Goal: Task Accomplishment & Management: Manage account settings

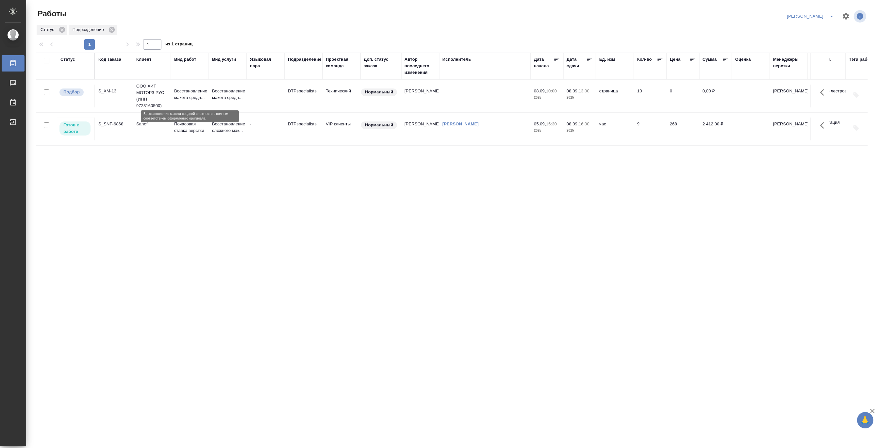
click at [179, 97] on p "Восстановление макета средн..." at bounding box center [189, 94] width 31 height 13
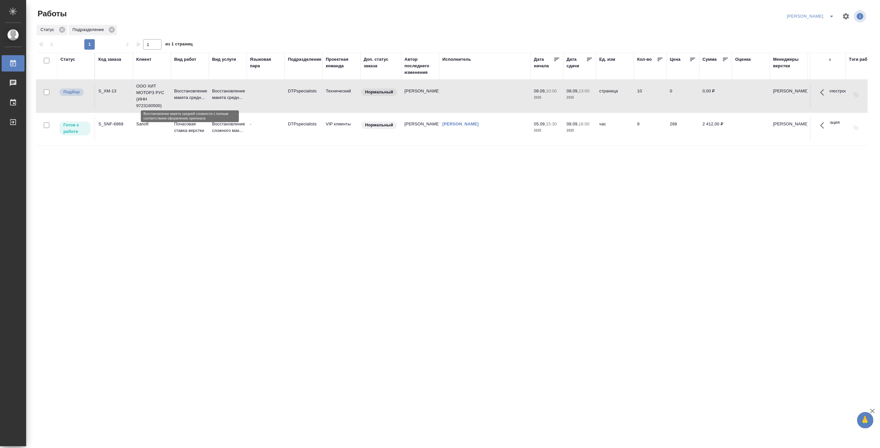
click at [179, 97] on p "Восстановление макета средн..." at bounding box center [189, 94] width 31 height 13
click at [422, 209] on div "Статус Код заказа Клиент Вид работ Вид услуги Языковая пара Подразделение Проек…" at bounding box center [452, 170] width 832 height 235
click at [216, 96] on p "Восстановление макета средн..." at bounding box center [227, 94] width 31 height 13
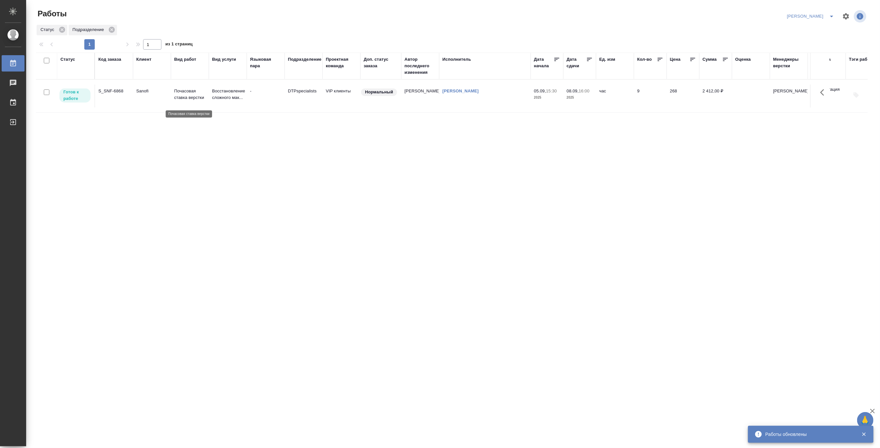
click at [184, 98] on p "Почасовая ставка верстки" at bounding box center [189, 94] width 31 height 13
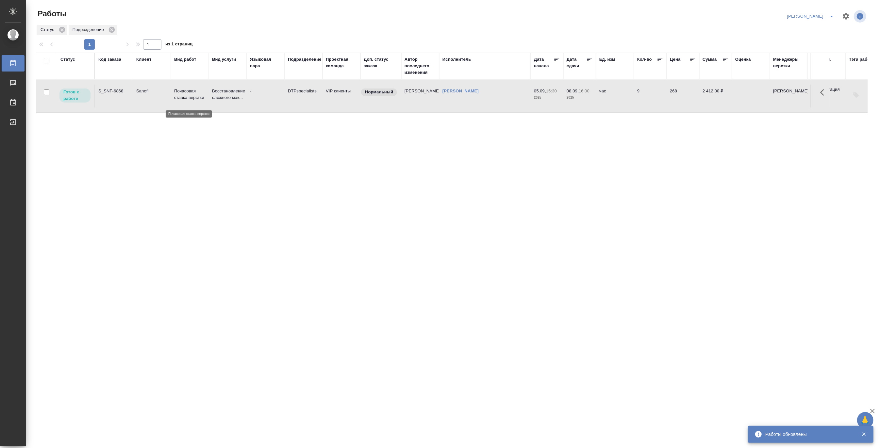
click at [184, 98] on p "Почасовая ставка верстки" at bounding box center [189, 94] width 31 height 13
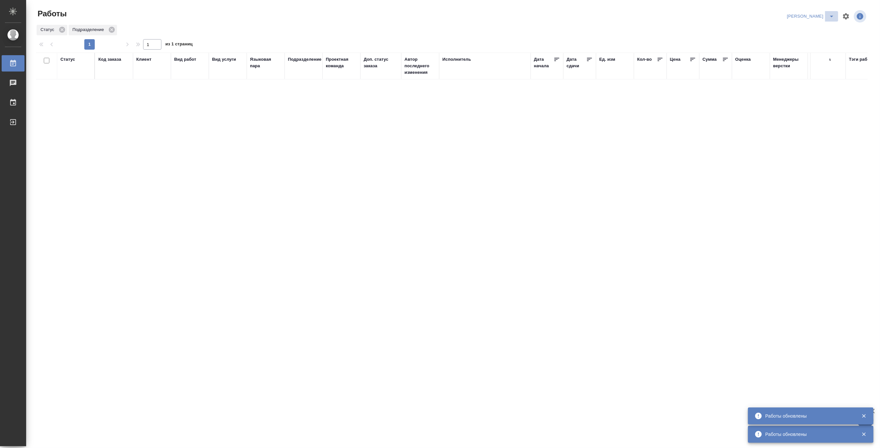
click at [826, 13] on button "split button" at bounding box center [831, 16] width 13 height 10
click at [812, 32] on li "[PERSON_NAME] работе" at bounding box center [807, 29] width 63 height 10
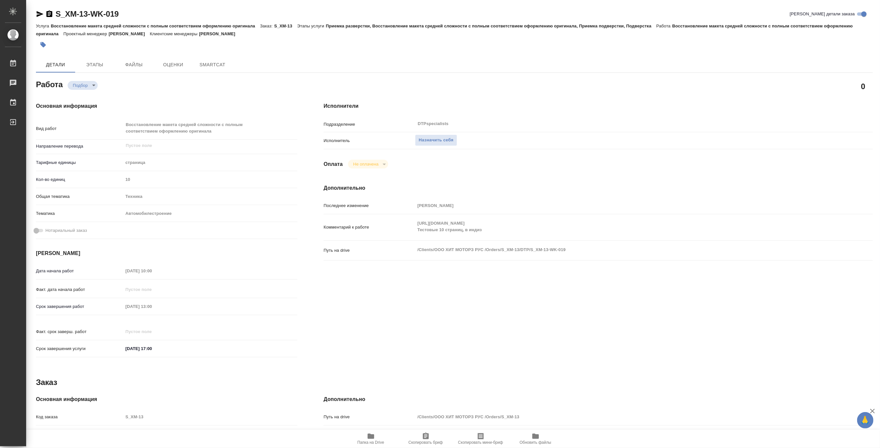
type textarea "x"
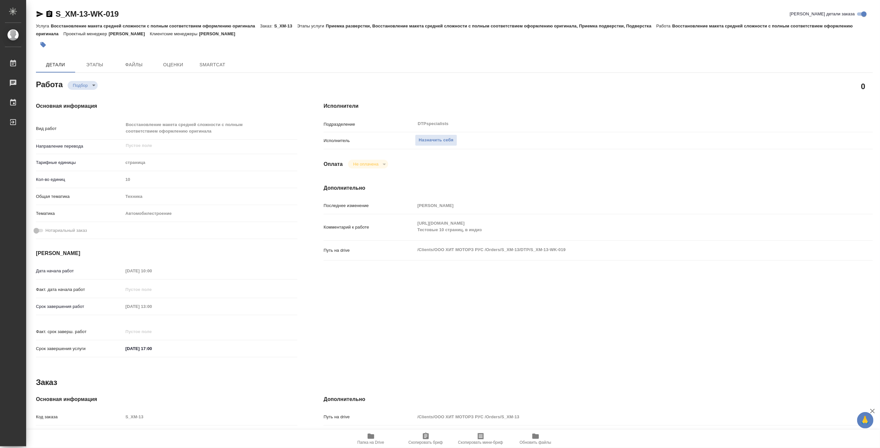
type textarea "x"
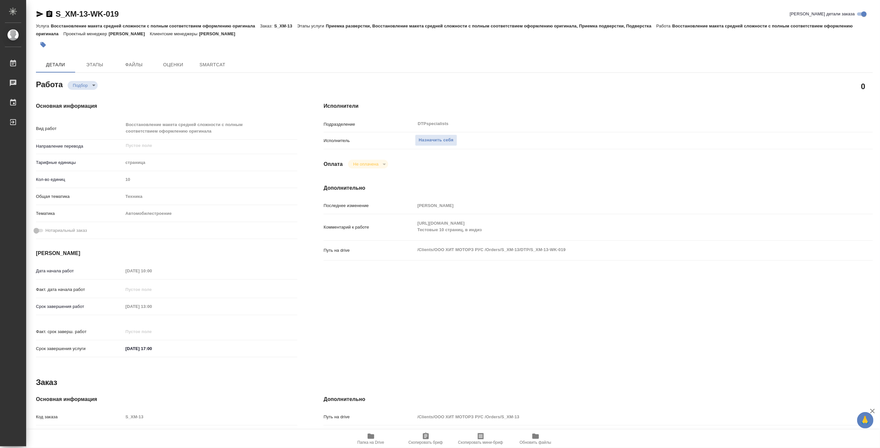
type textarea "x"
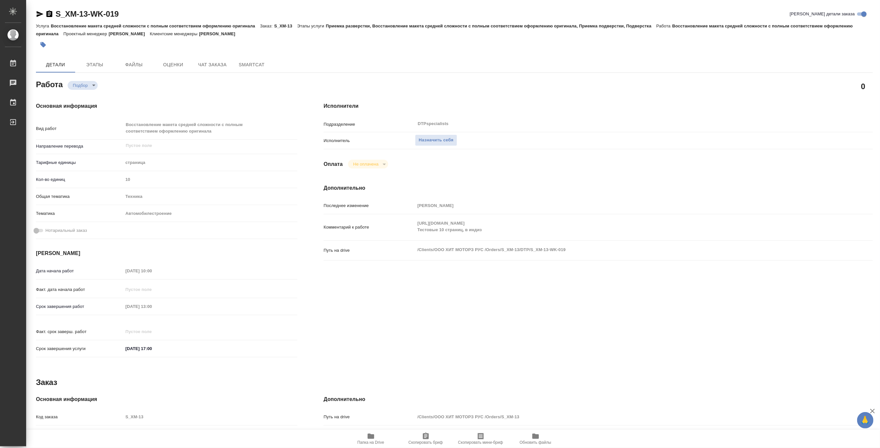
type textarea "x"
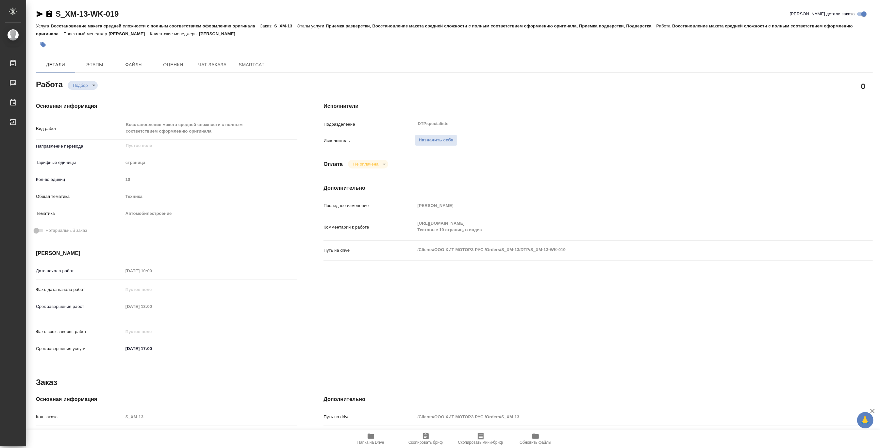
type textarea "x"
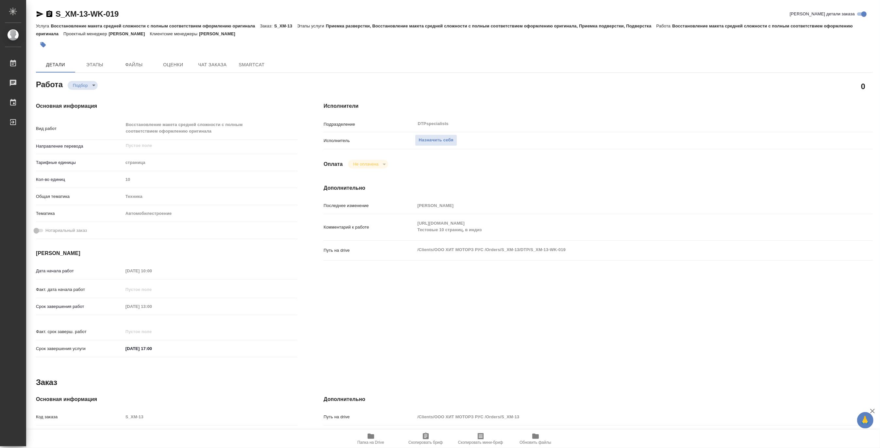
click at [370, 441] on span "Папка на Drive" at bounding box center [371, 443] width 27 height 5
type textarea "x"
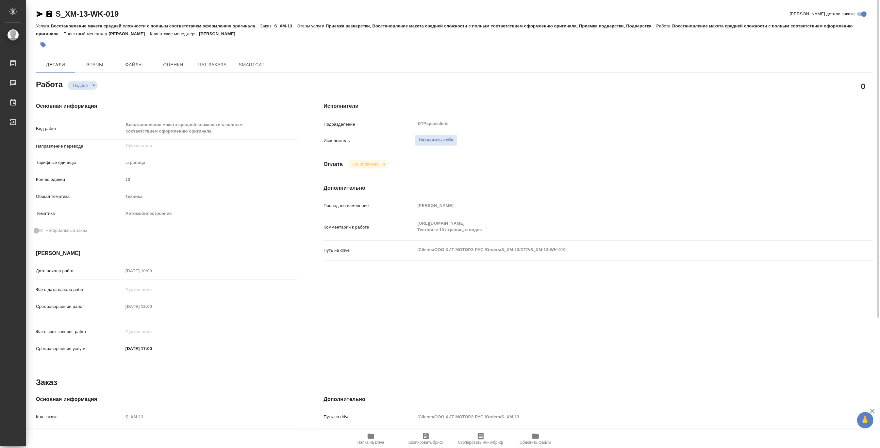
type textarea "x"
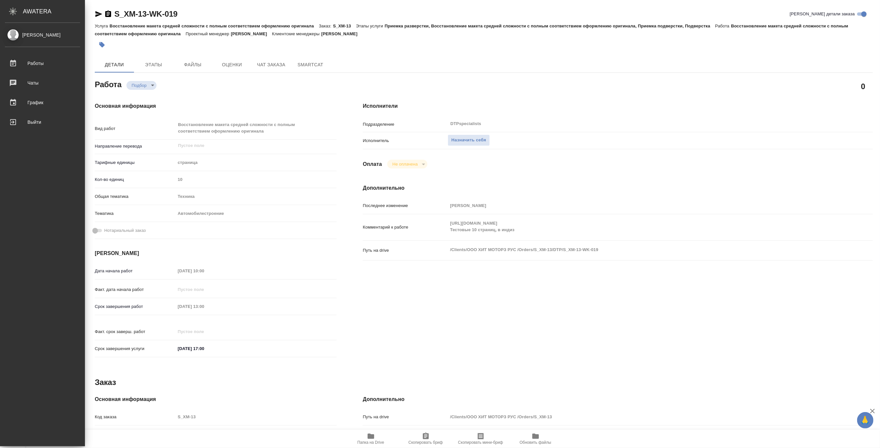
type textarea "x"
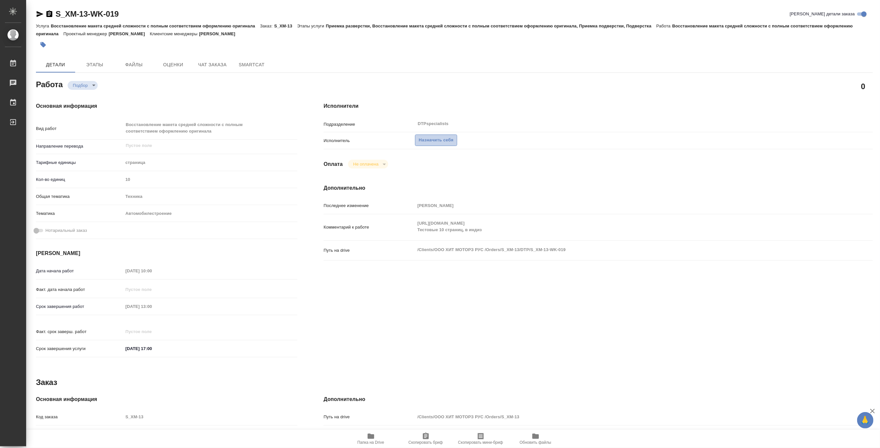
click at [437, 139] on span "Назначить себя" at bounding box center [436, 141] width 35 height 8
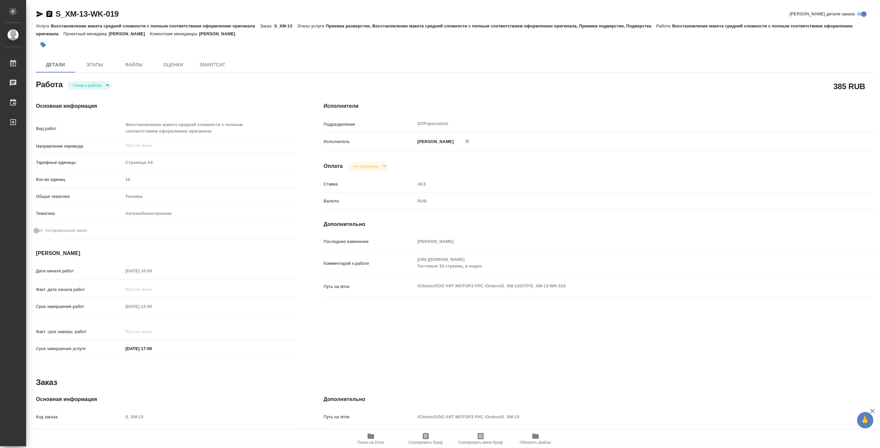
type textarea "x"
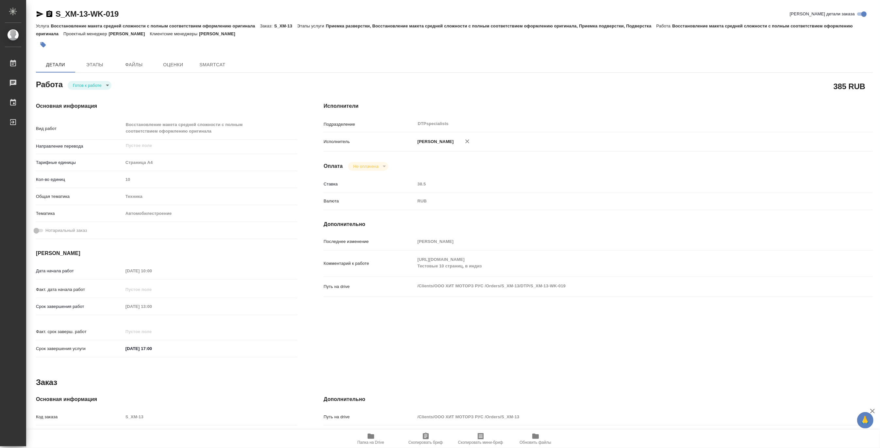
type textarea "x"
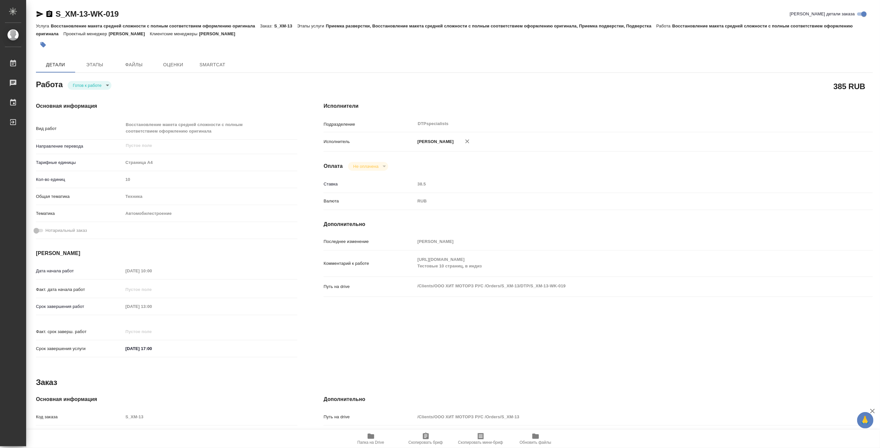
type textarea "x"
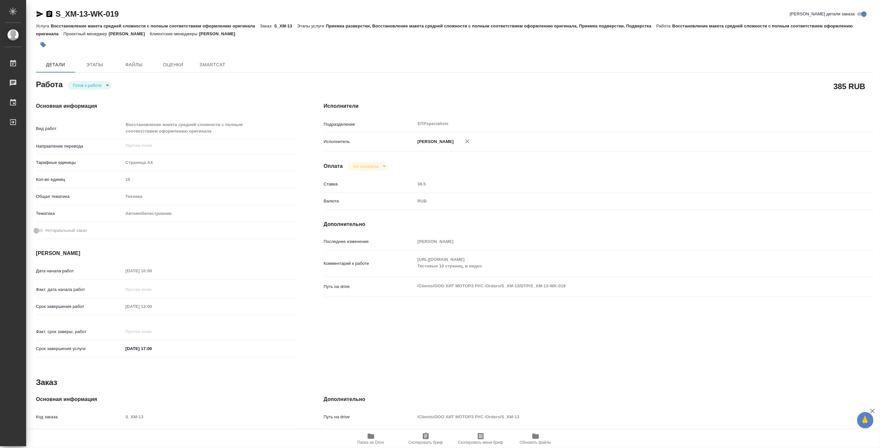
type textarea "x"
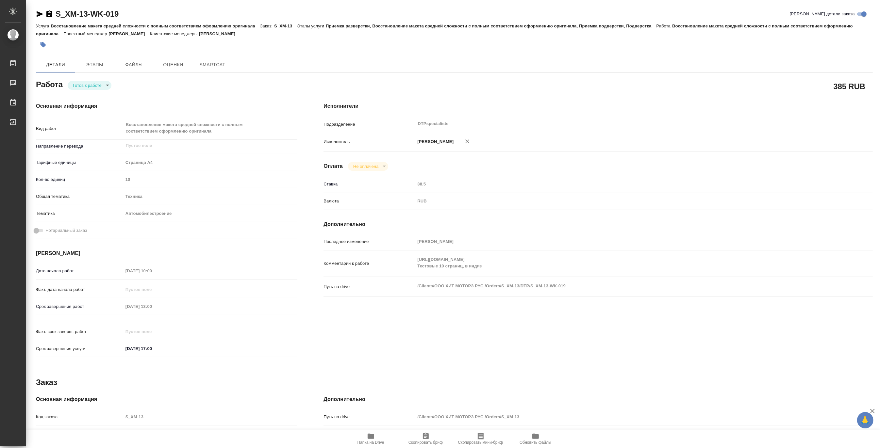
type textarea "x"
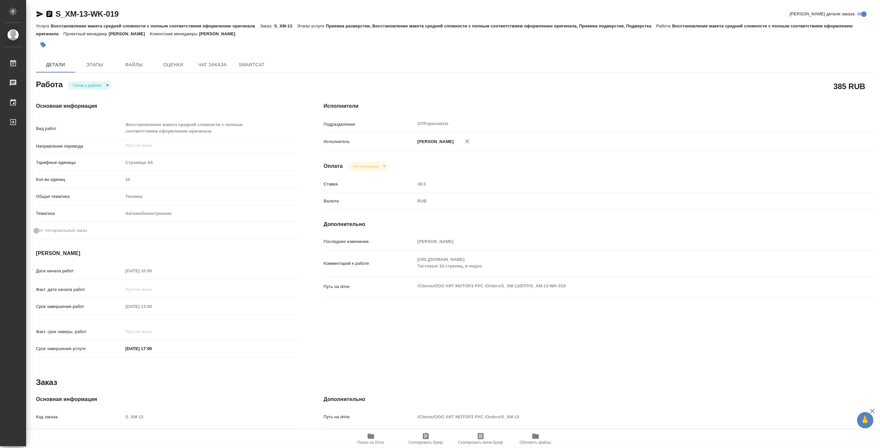
type textarea "x"
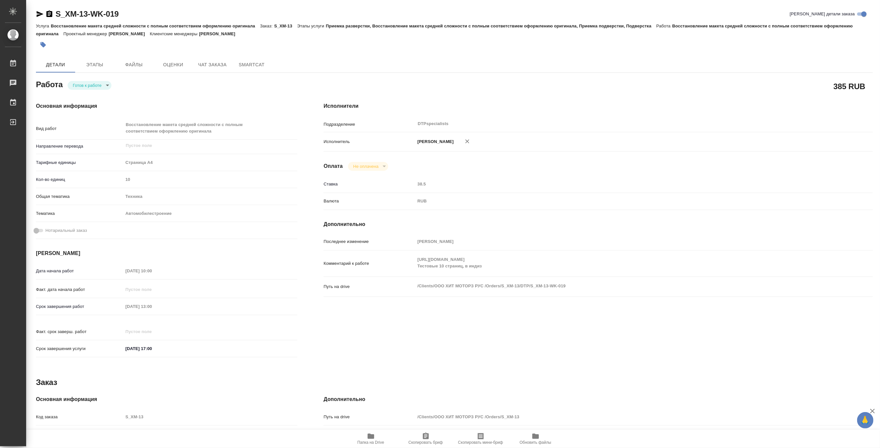
type textarea "x"
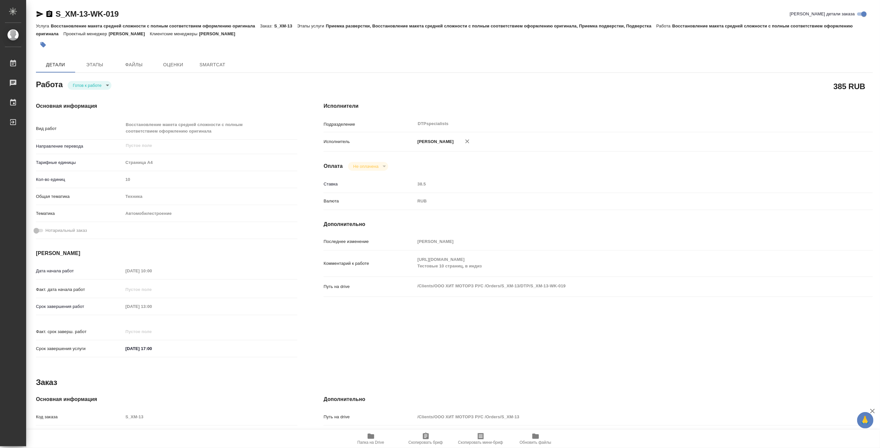
type textarea "x"
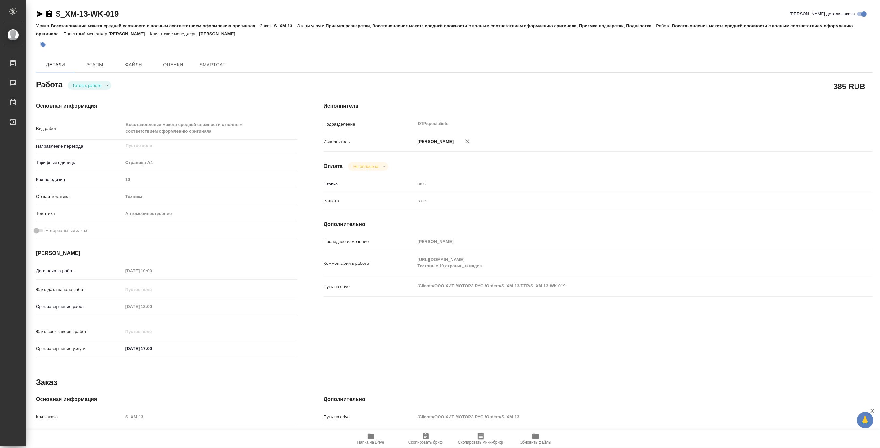
type textarea "x"
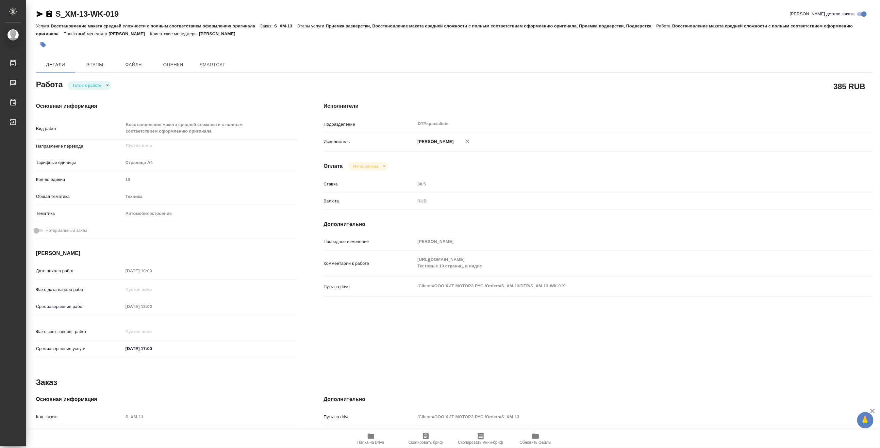
type textarea "x"
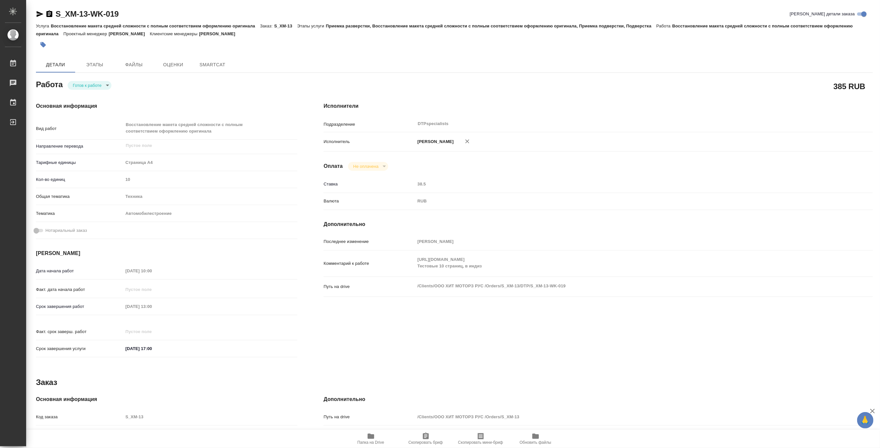
type textarea "x"
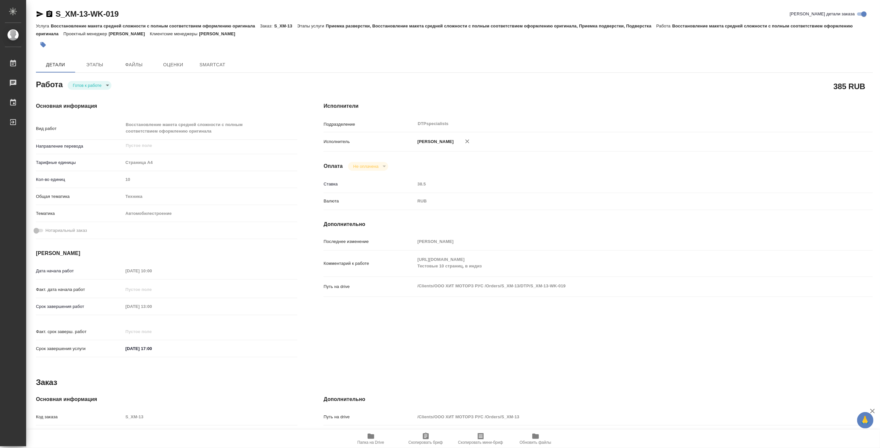
type textarea "x"
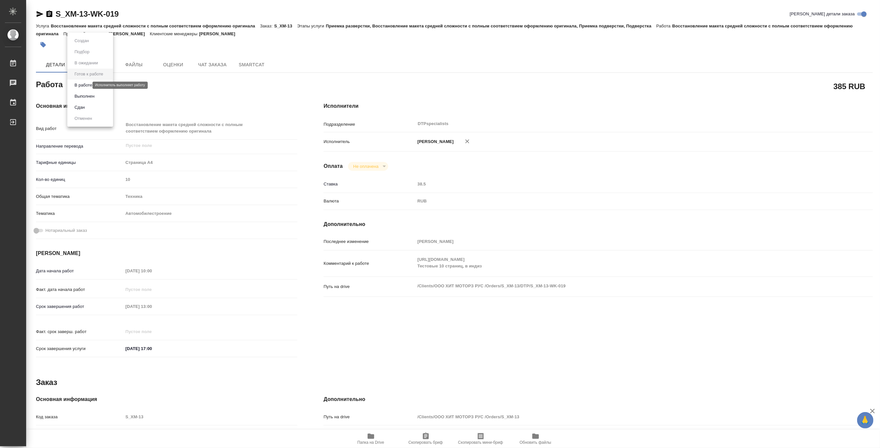
click at [86, 85] on body "🙏 .cls-1 fill:#fff; AWATERA Matveeva Maria Работы Чаты График Выйти S_XM-13-WK-…" at bounding box center [440, 224] width 880 height 448
type textarea "x"
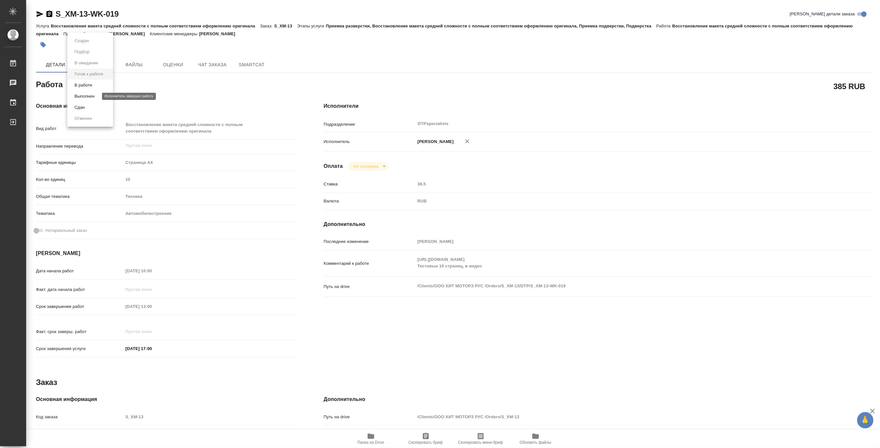
type textarea "x"
click at [83, 86] on button "В работе" at bounding box center [84, 85] width 22 height 7
type textarea "x"
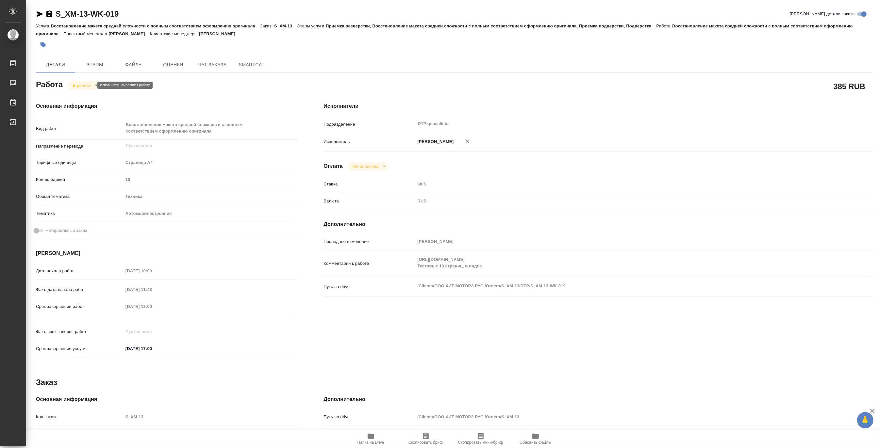
type textarea "x"
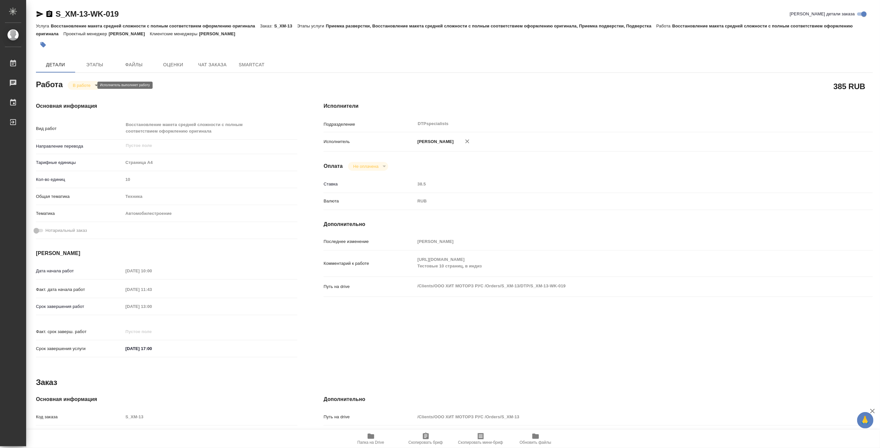
type textarea "x"
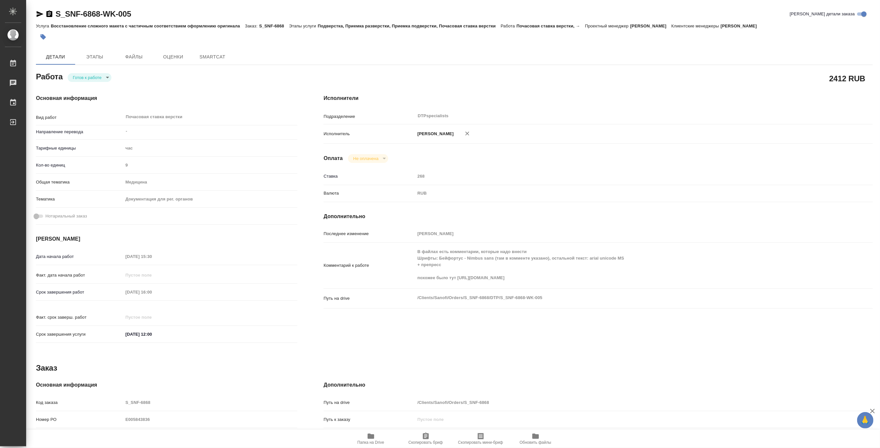
type textarea "x"
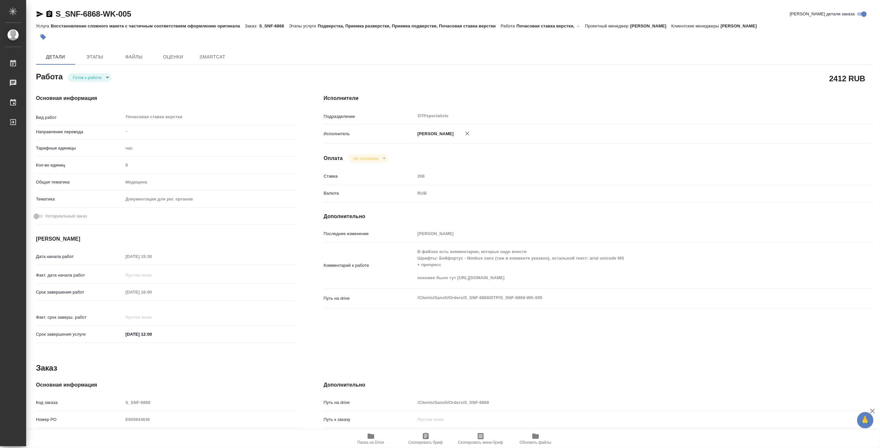
type textarea "x"
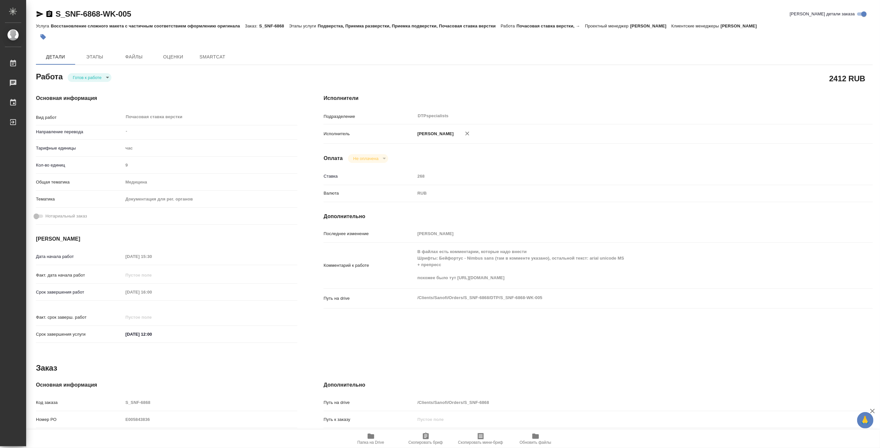
type textarea "x"
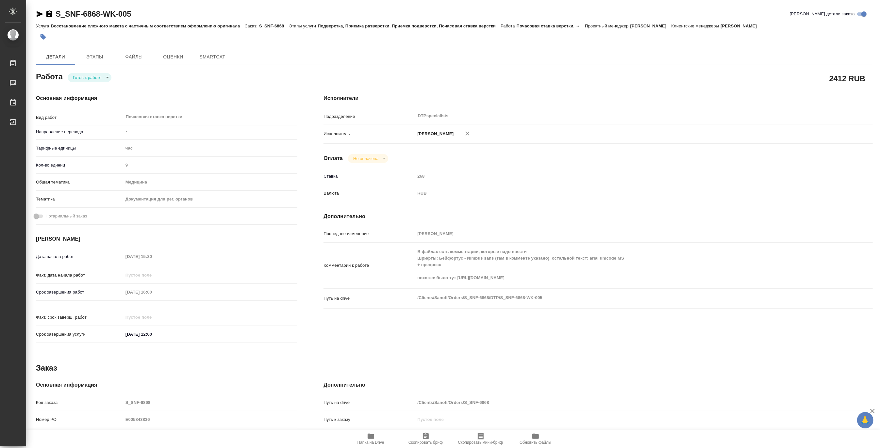
type textarea "x"
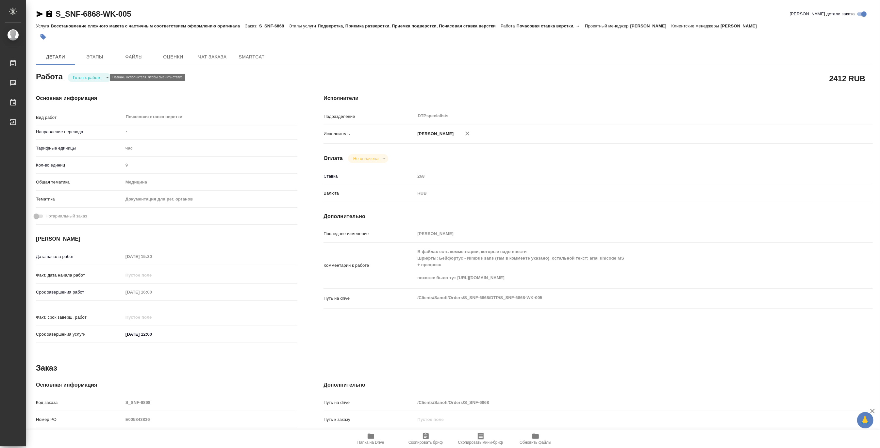
click at [81, 78] on body "🙏 .cls-1 fill:#fff; AWATERA Matveeva Maria Работы Чаты График Выйти S_SNF-6868-…" at bounding box center [440, 224] width 880 height 448
click at [81, 78] on button "В работе" at bounding box center [84, 77] width 22 height 7
type textarea "x"
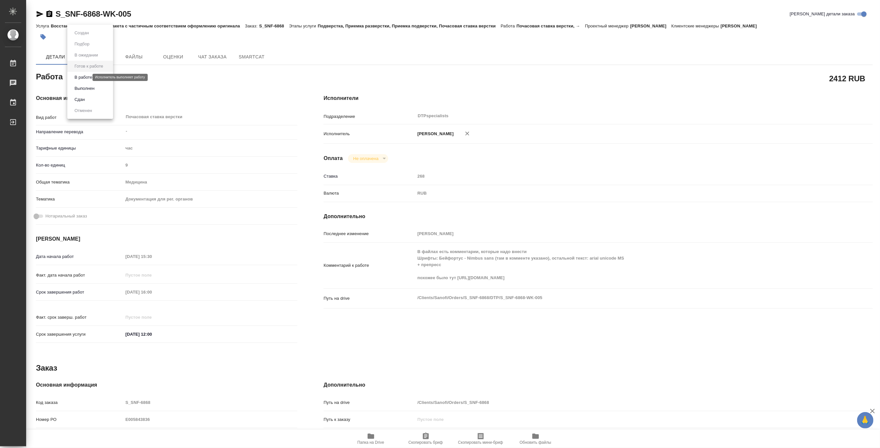
type textarea "x"
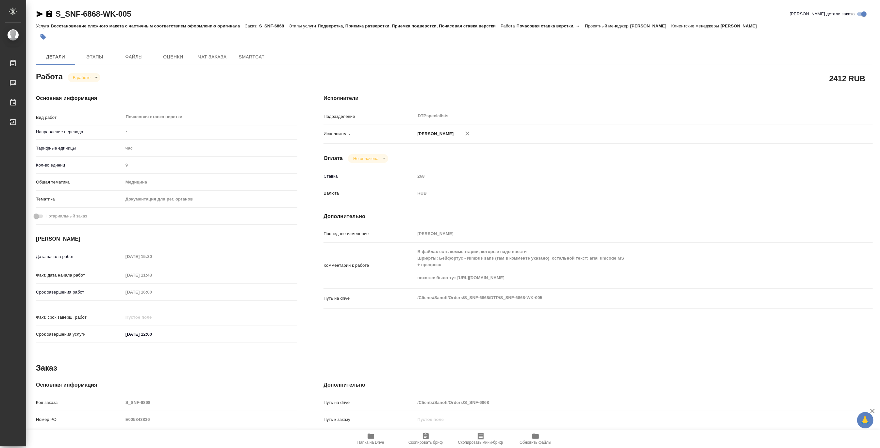
type textarea "x"
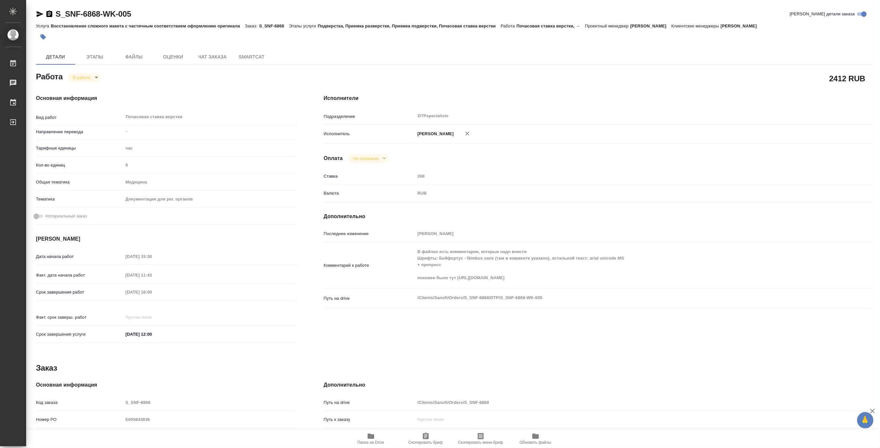
type textarea "x"
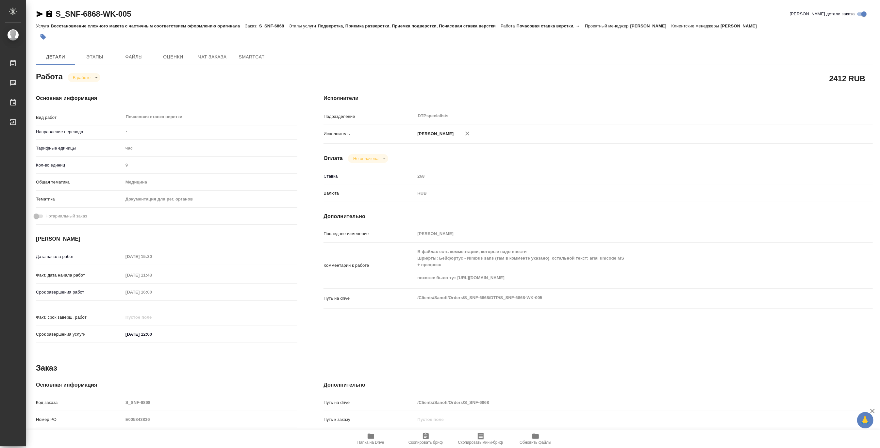
type textarea "x"
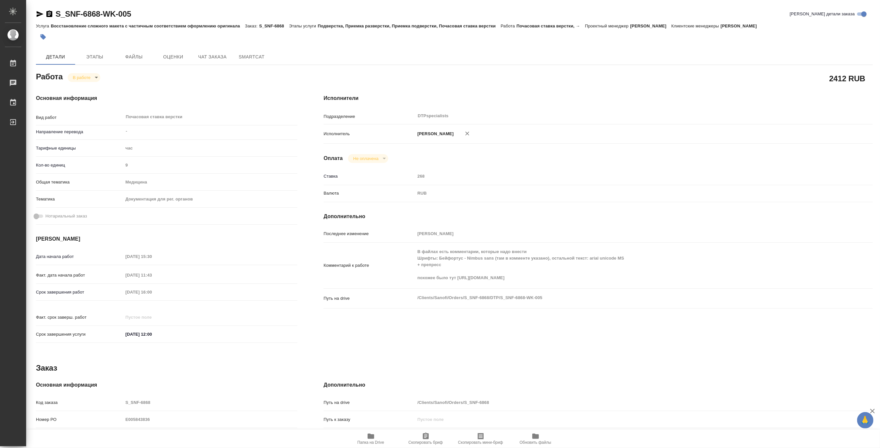
type textarea "x"
click at [368, 444] on span "Папка на Drive" at bounding box center [371, 443] width 27 height 5
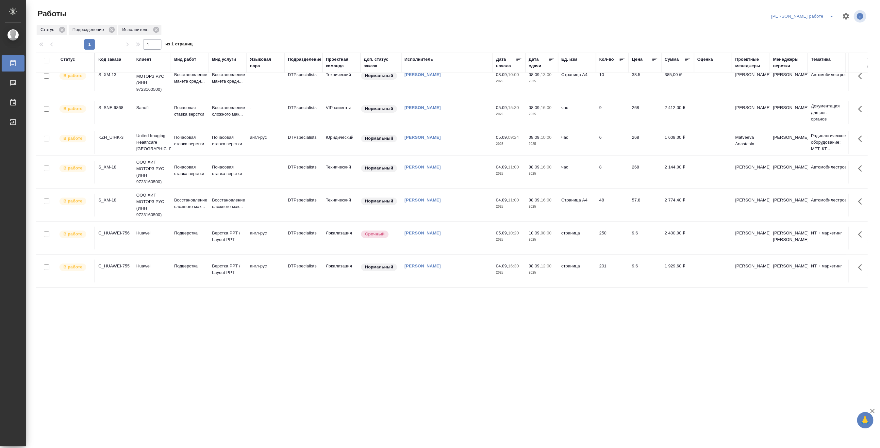
scroll to position [15, 0]
click at [214, 234] on p "Верстка PPT / Layout PPT" at bounding box center [227, 236] width 31 height 13
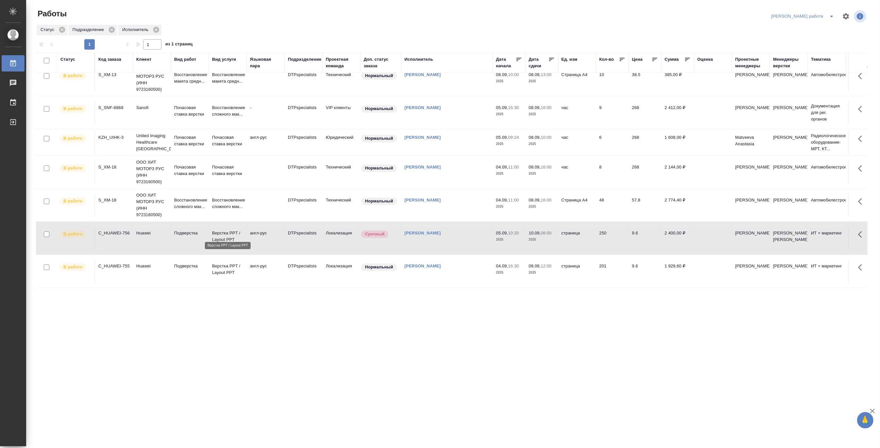
click at [214, 234] on p "Верстка PPT / Layout PPT" at bounding box center [227, 236] width 31 height 13
click at [230, 263] on p "Верстка PPT / Layout PPT" at bounding box center [227, 269] width 31 height 13
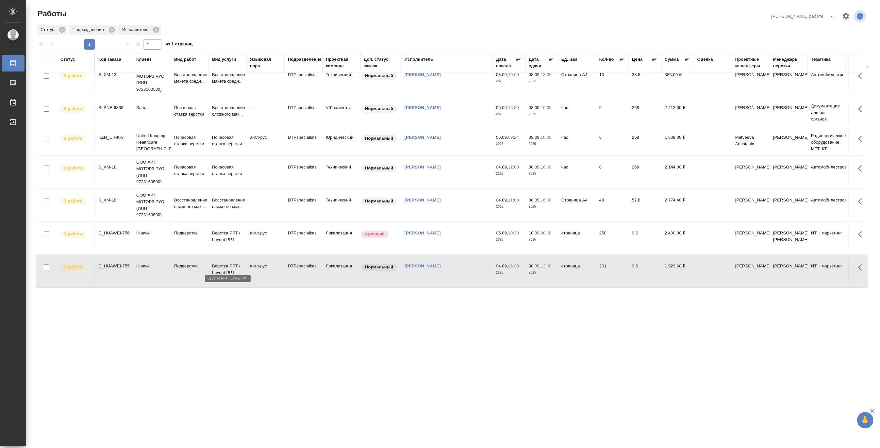
click at [230, 263] on p "Верстка PPT / Layout PPT" at bounding box center [227, 269] width 31 height 13
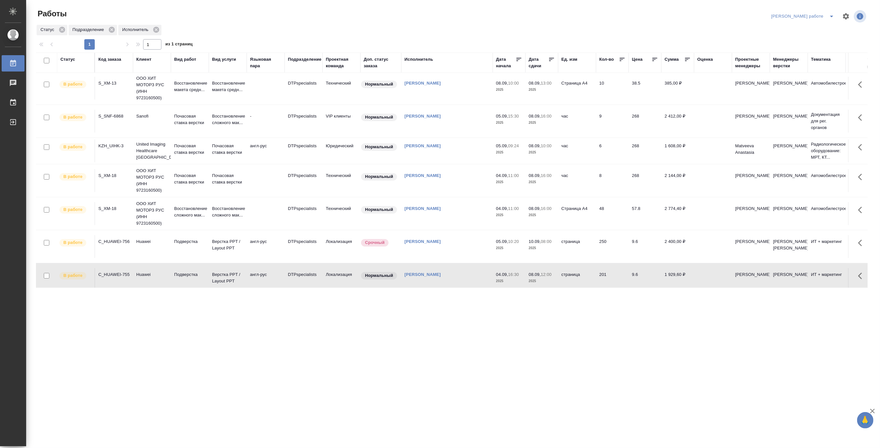
scroll to position [0, 0]
click at [188, 151] on p "Почасовая ставка верстки" at bounding box center [189, 150] width 31 height 13
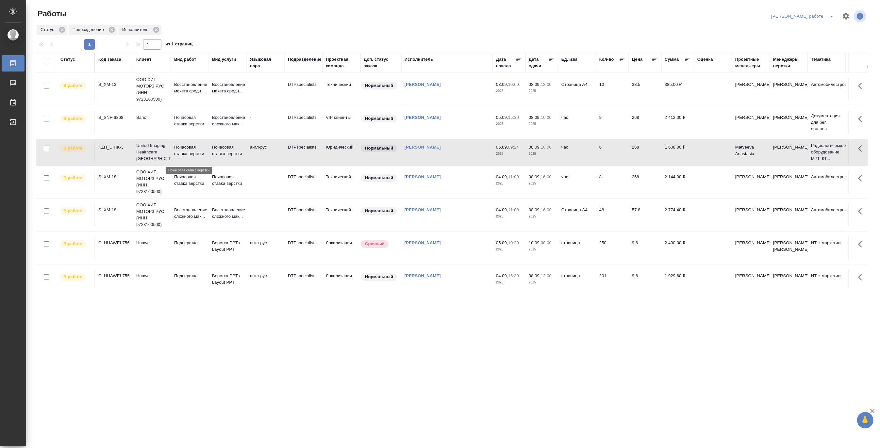
click at [188, 151] on p "Почасовая ставка верстки" at bounding box center [189, 150] width 31 height 13
click at [153, 91] on p "ООО ХИТ МОТОРЗ РУС (ИНН 9723160500)" at bounding box center [151, 89] width 31 height 26
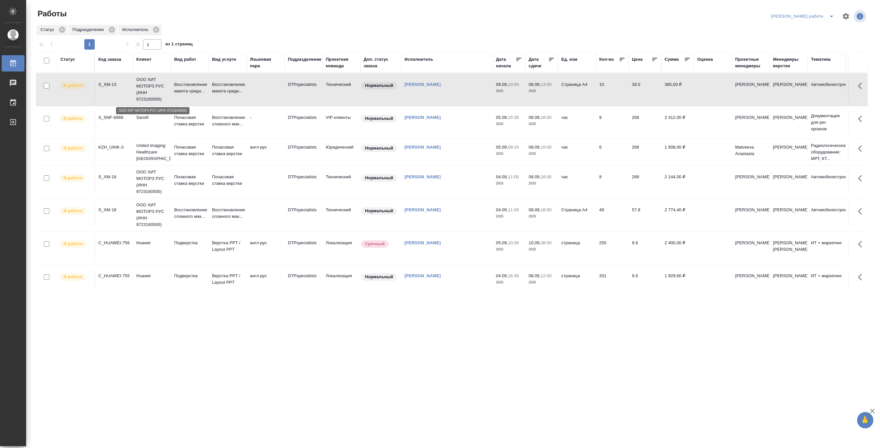
click at [153, 91] on p "ООО ХИТ МОТОРЗ РУС (ИНН 9723160500)" at bounding box center [151, 89] width 31 height 26
click at [115, 59] on div "Код заказа" at bounding box center [109, 59] width 23 height 7
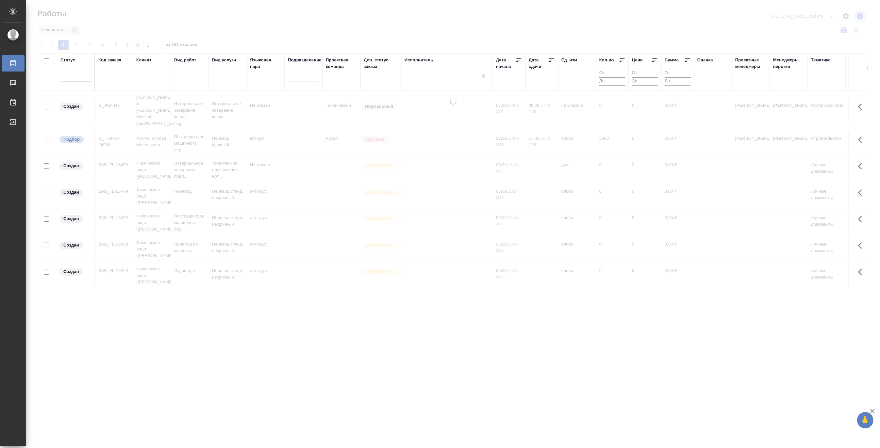
click at [111, 77] on input "text" at bounding box center [113, 78] width 31 height 8
paste input "S_T-OP-C-25046"
type input "S_T-OP-C-25046"
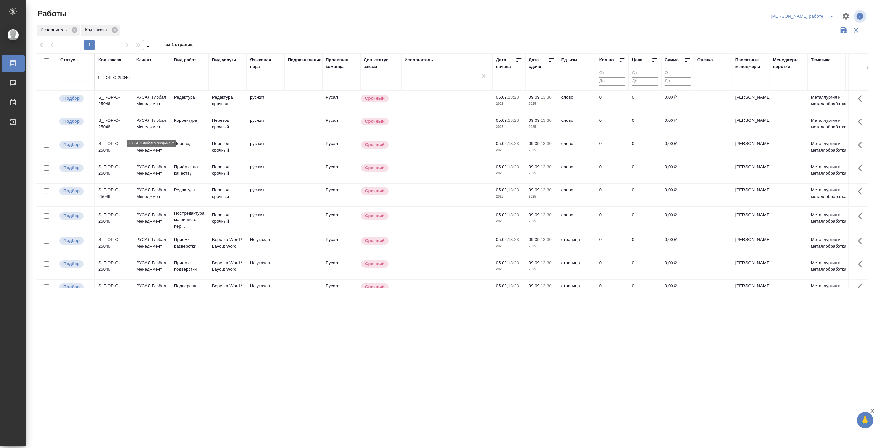
scroll to position [0, 0]
click at [159, 130] on p "РУСАЛ Глобал Менеджмент" at bounding box center [151, 123] width 31 height 13
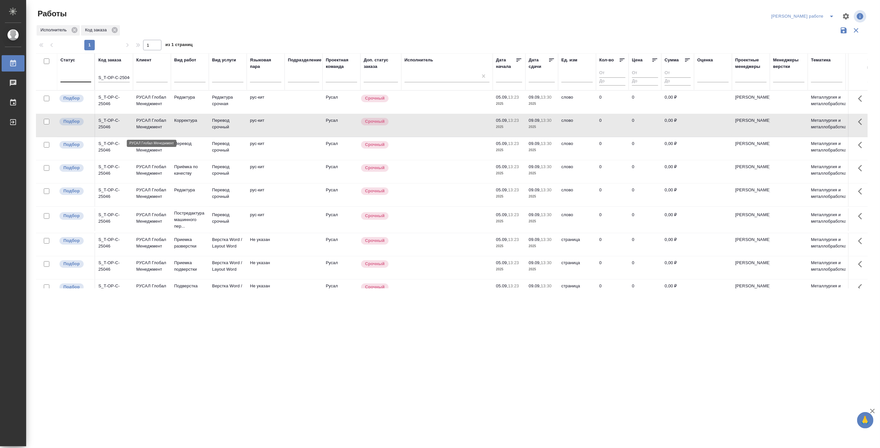
click at [159, 130] on p "РУСАЛ Глобал Менеджмент" at bounding box center [151, 123] width 31 height 13
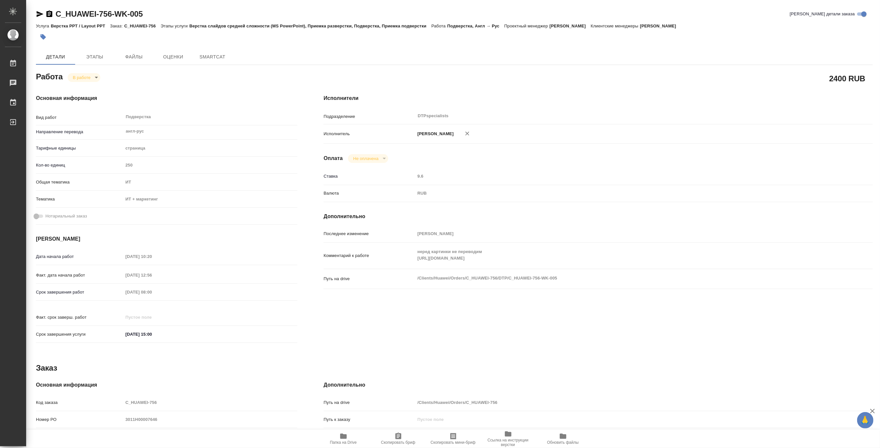
type textarea "x"
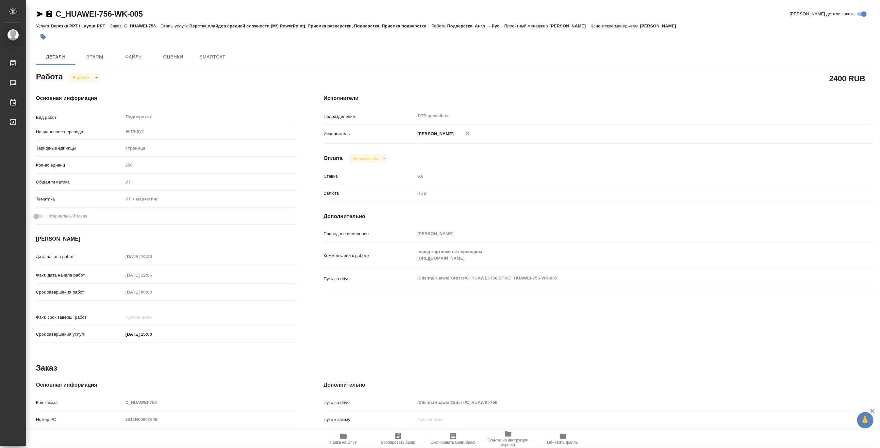
type textarea "x"
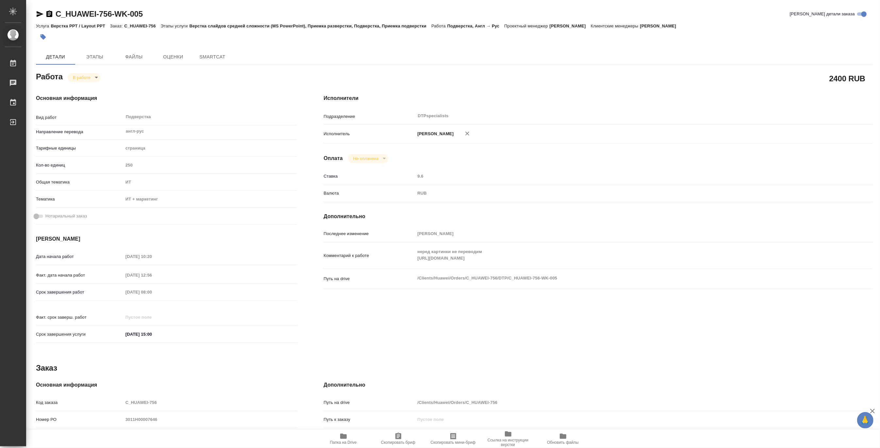
type textarea "x"
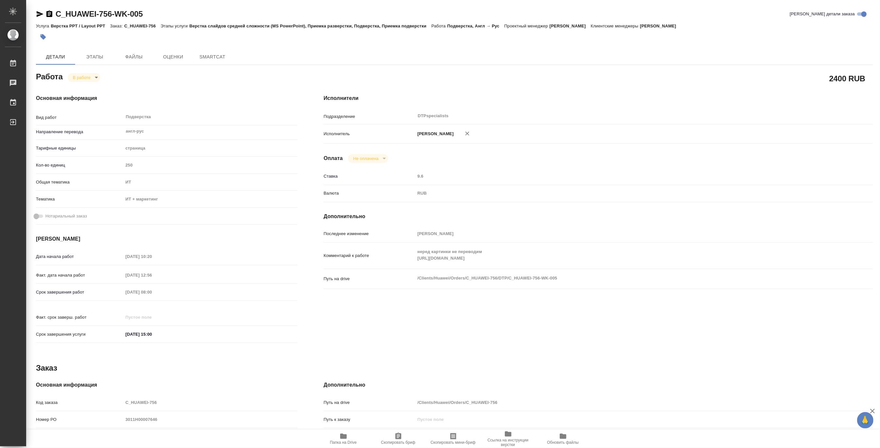
type textarea "x"
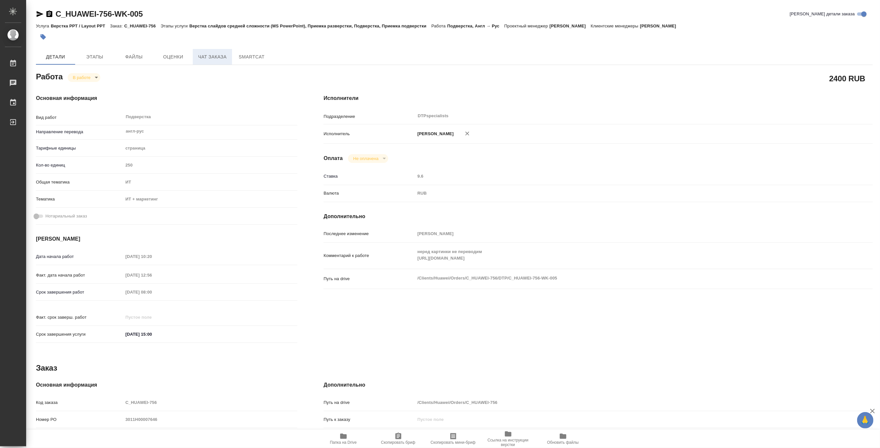
click at [207, 59] on span "Чат заказа" at bounding box center [212, 57] width 31 height 8
type textarea "x"
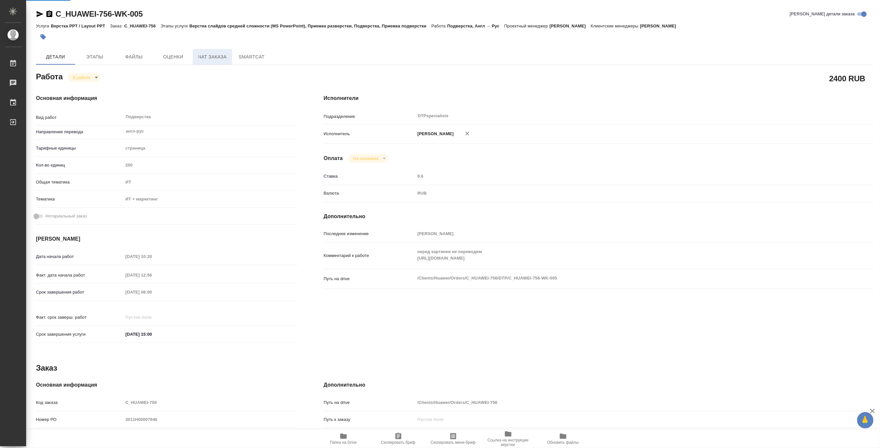
type textarea "x"
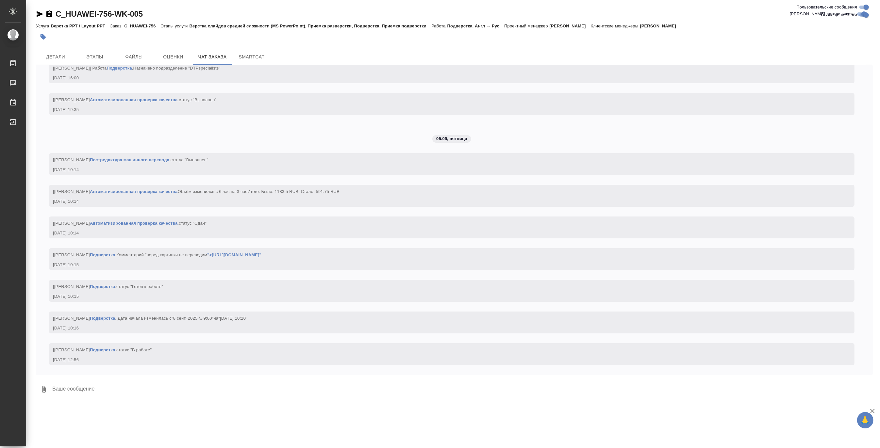
scroll to position [2688, 0]
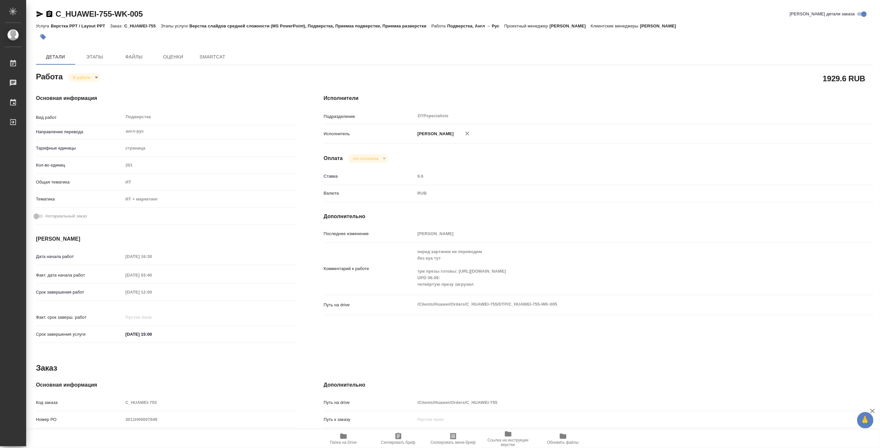
type textarea "x"
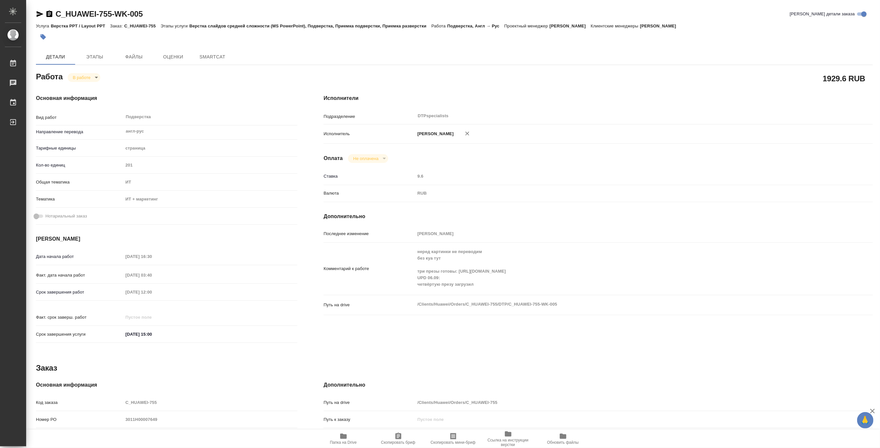
type textarea "x"
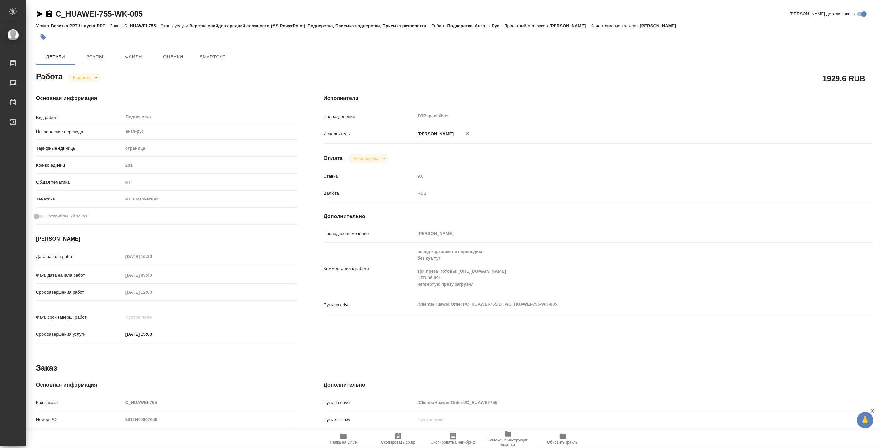
type textarea "x"
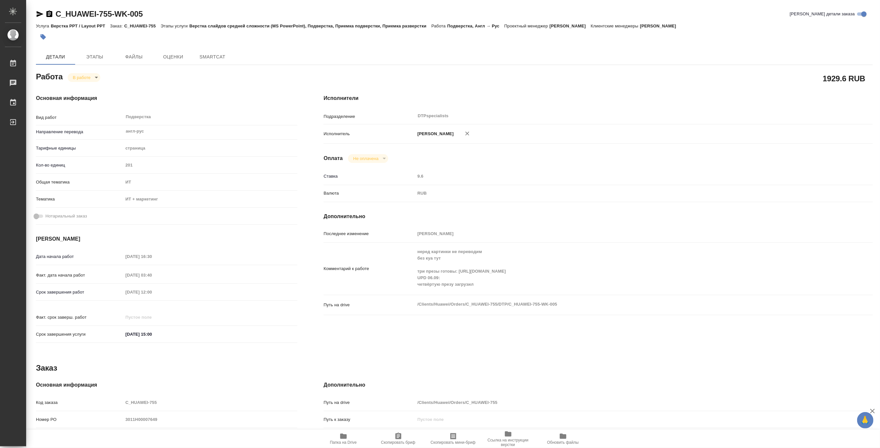
type textarea "x"
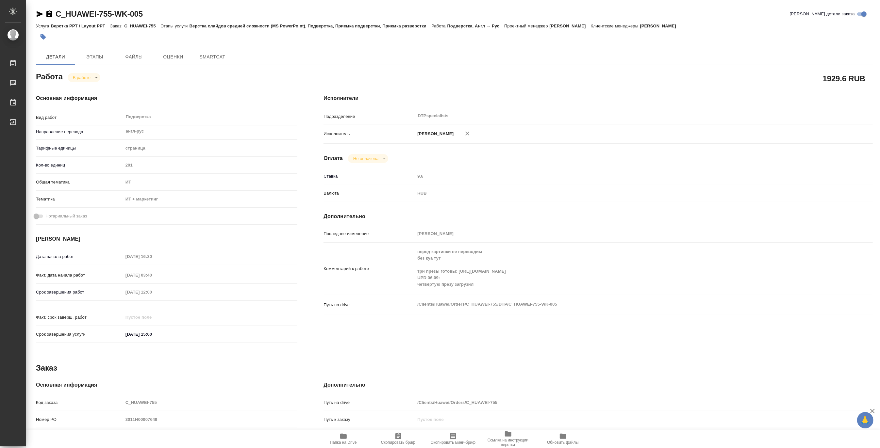
type textarea "x"
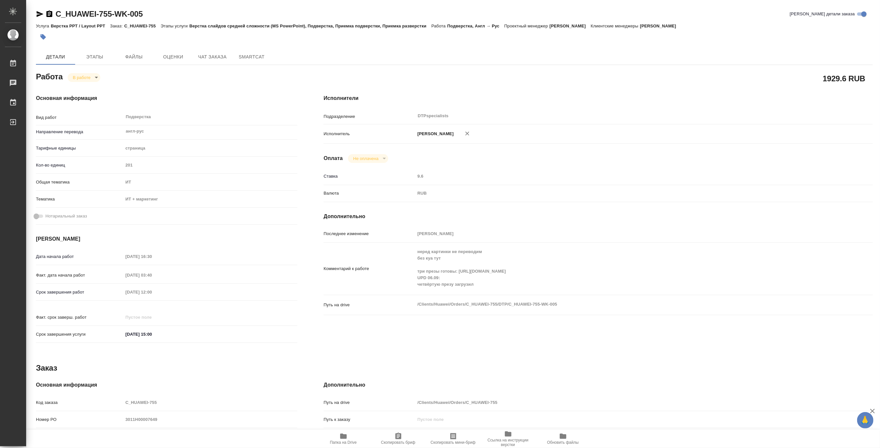
type textarea "x"
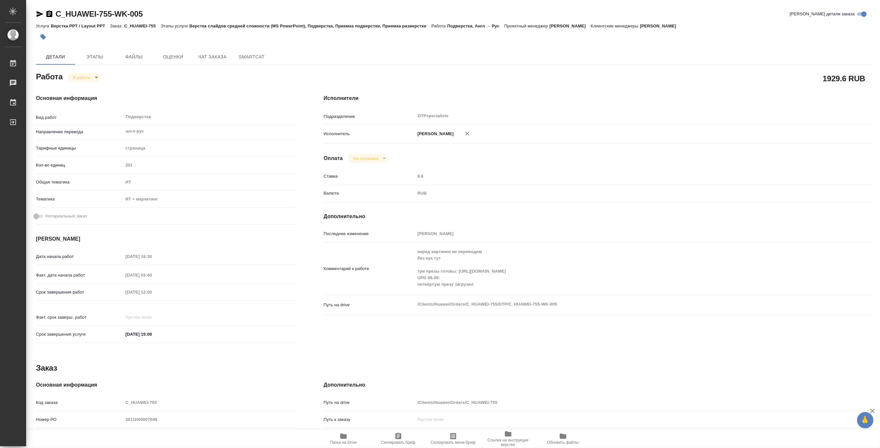
type textarea "x"
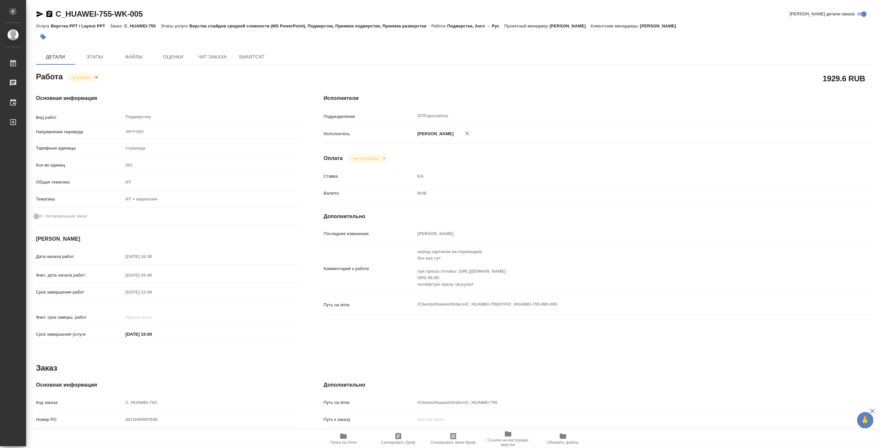
type textarea "x"
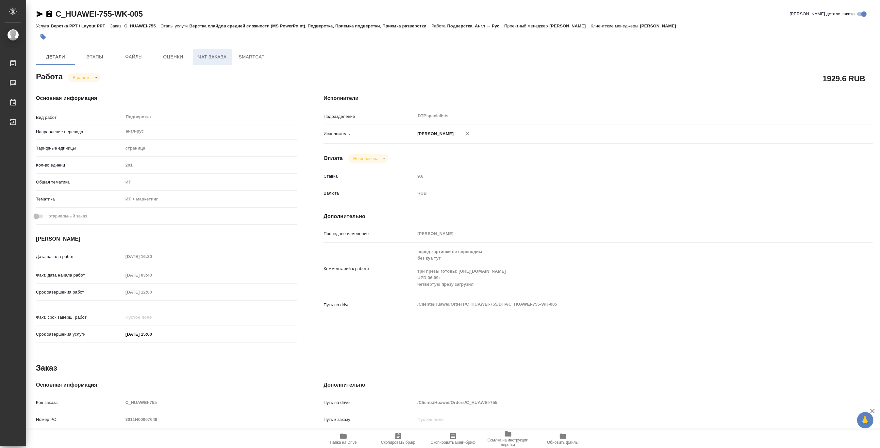
click at [207, 57] on span "Чат заказа" at bounding box center [212, 57] width 31 height 8
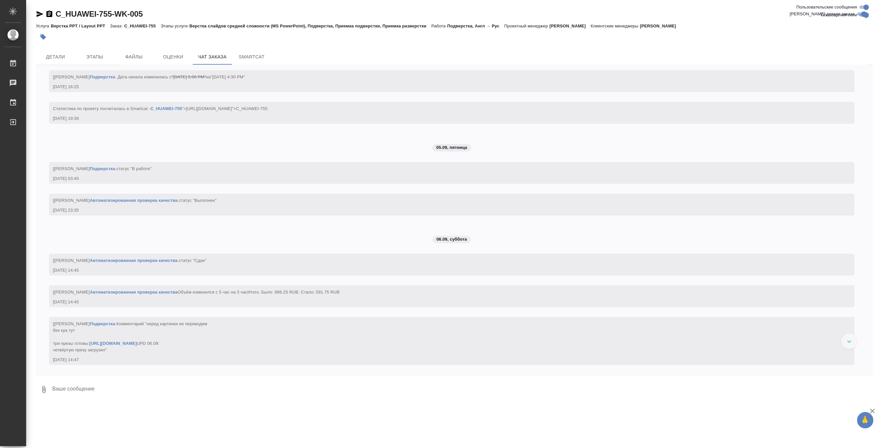
scroll to position [2863, 0]
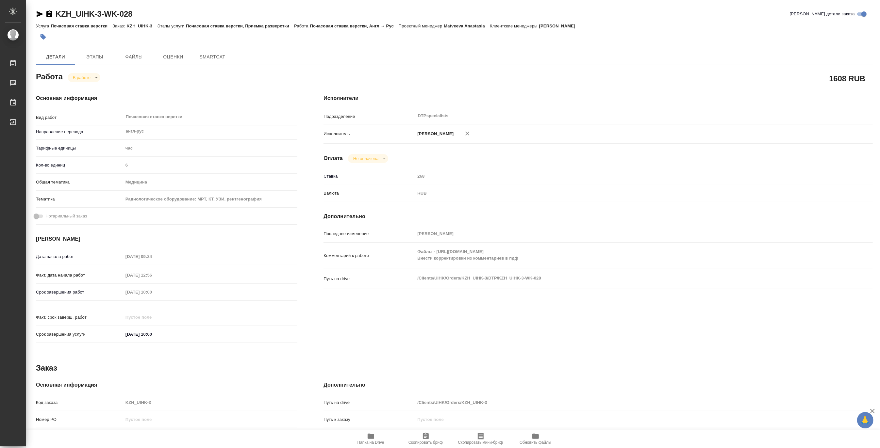
type textarea "x"
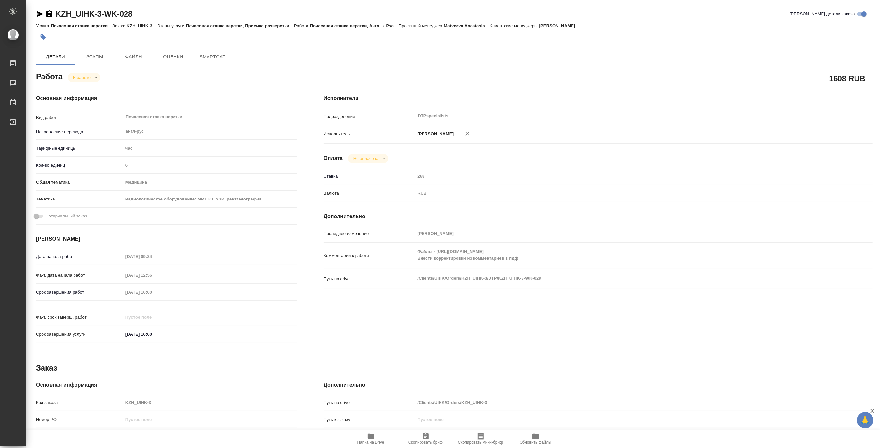
type textarea "x"
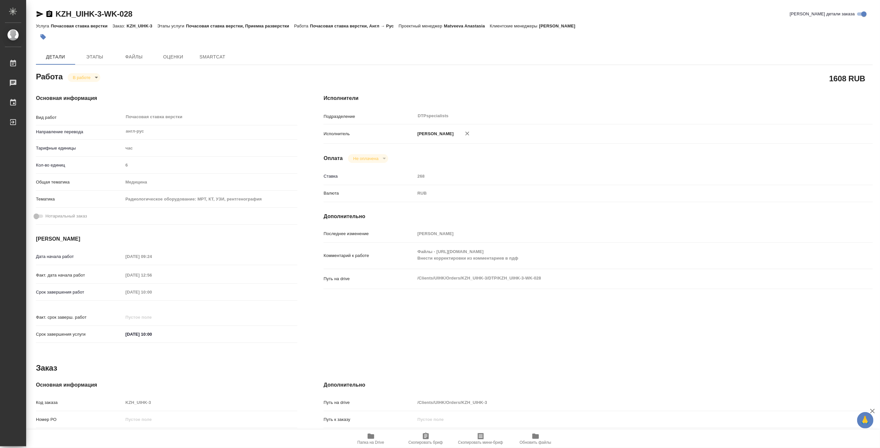
type textarea "x"
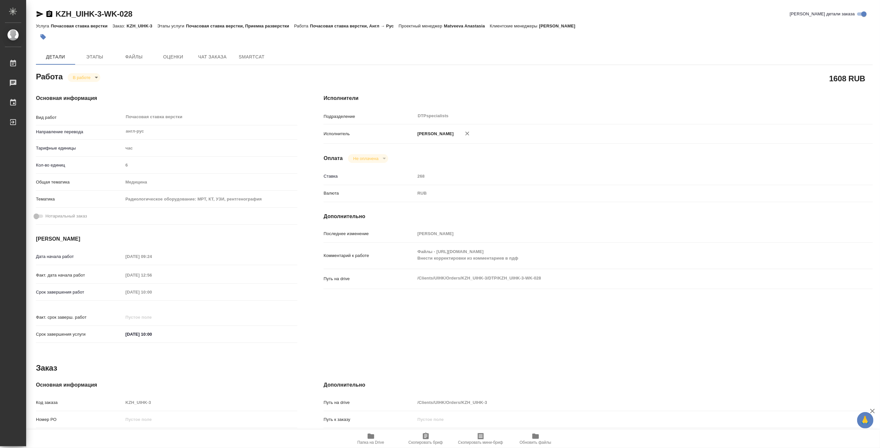
type textarea "x"
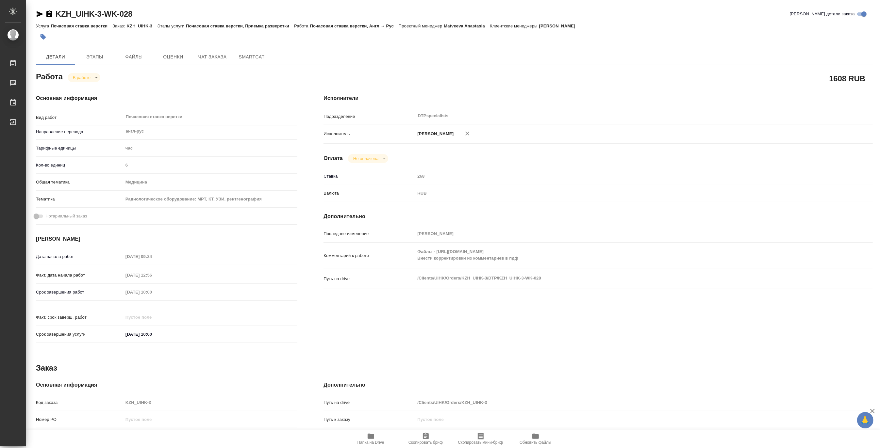
type textarea "x"
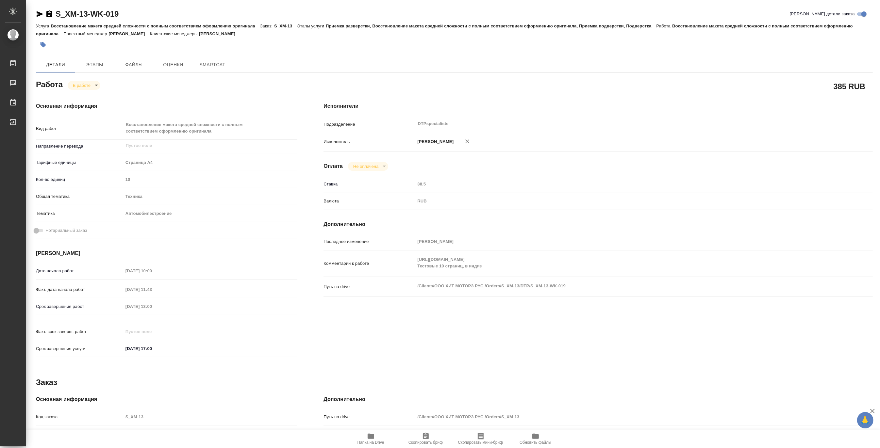
type textarea "x"
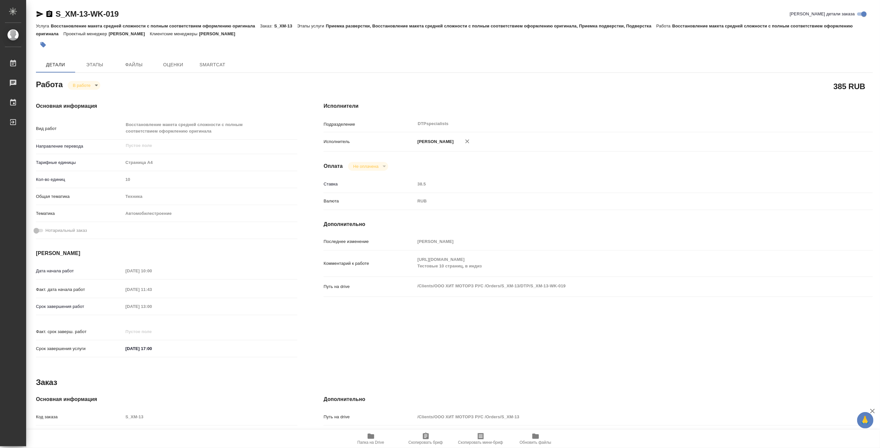
type textarea "x"
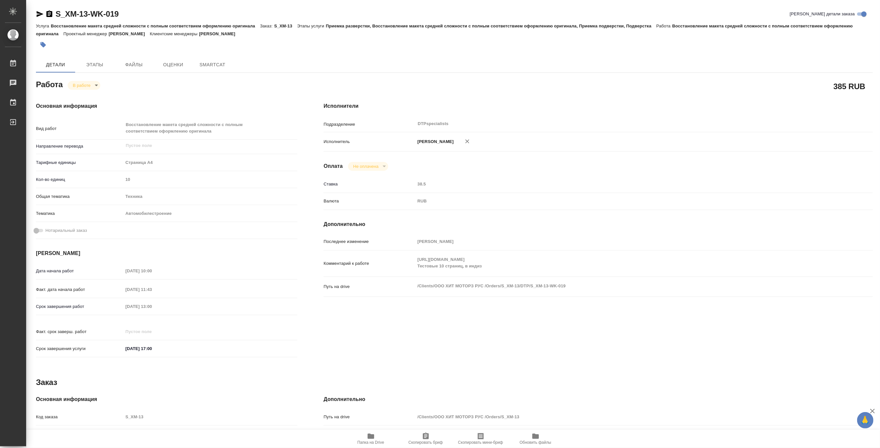
type textarea "x"
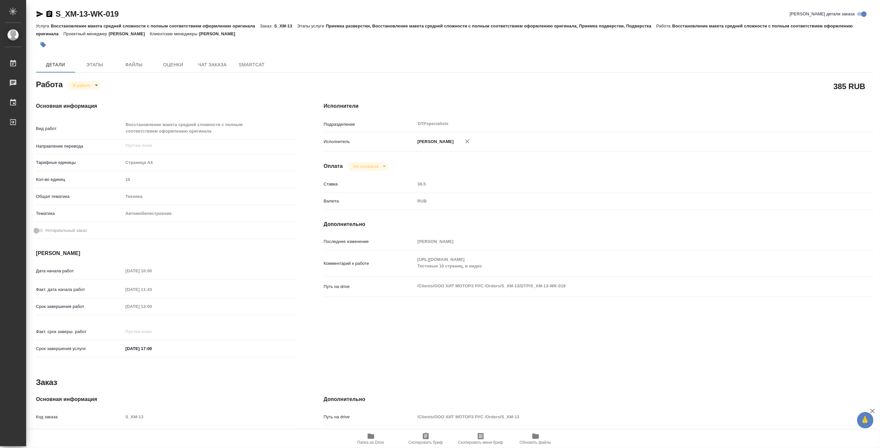
type textarea "x"
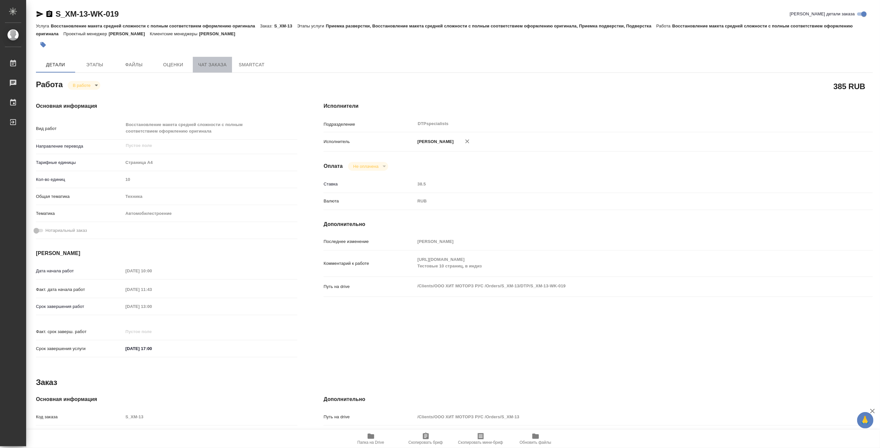
click at [212, 63] on span "Чат заказа" at bounding box center [212, 65] width 31 height 8
type textarea "x"
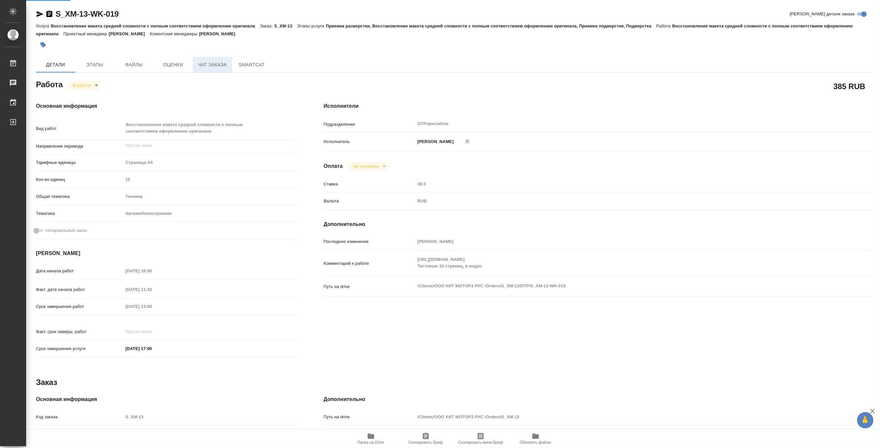
type textarea "x"
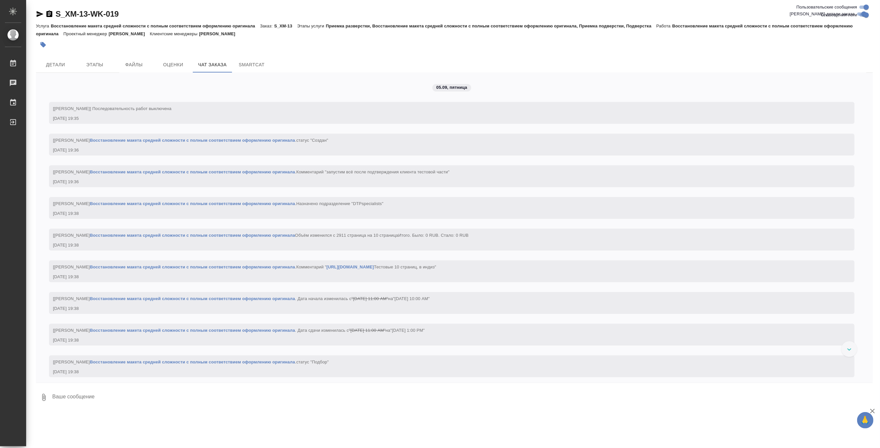
scroll to position [1812, 0]
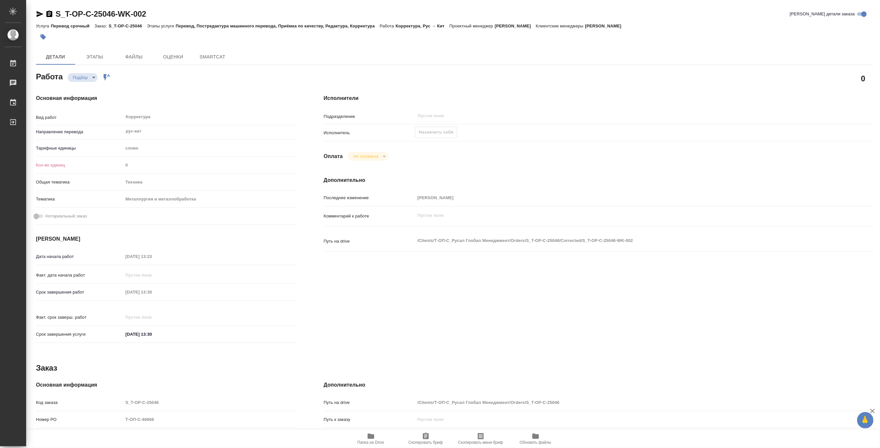
type textarea "x"
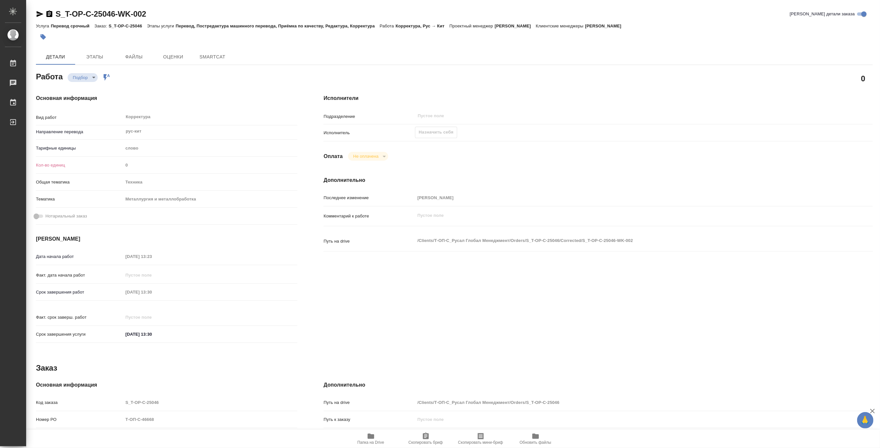
type textarea "x"
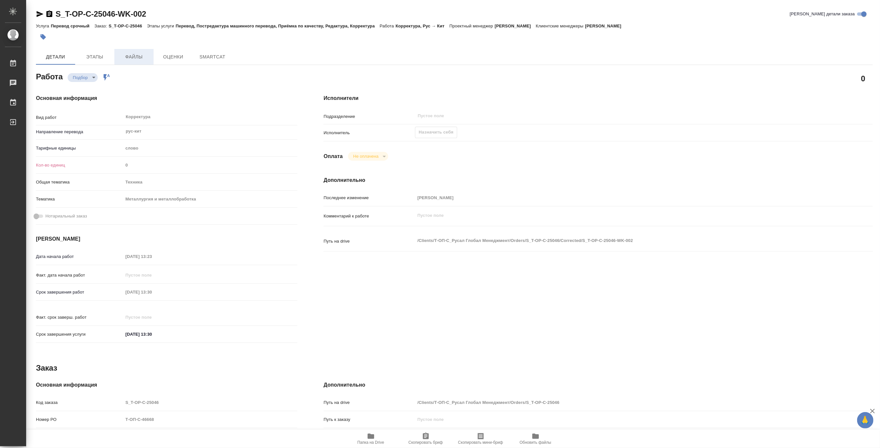
type textarea "x"
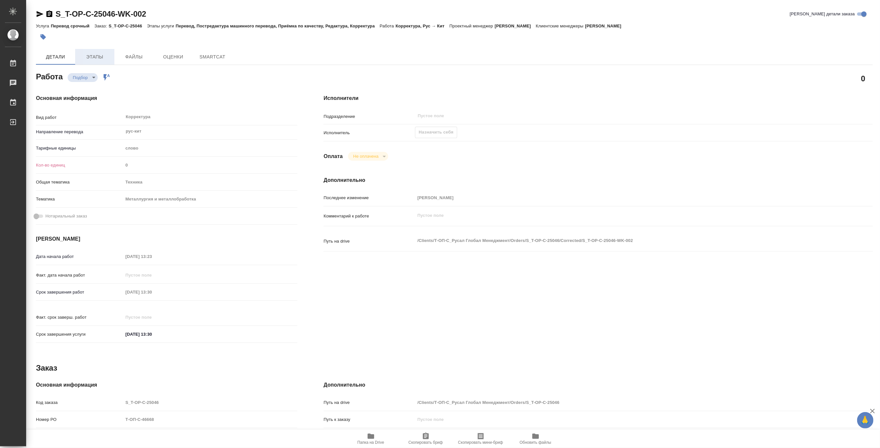
type textarea "x"
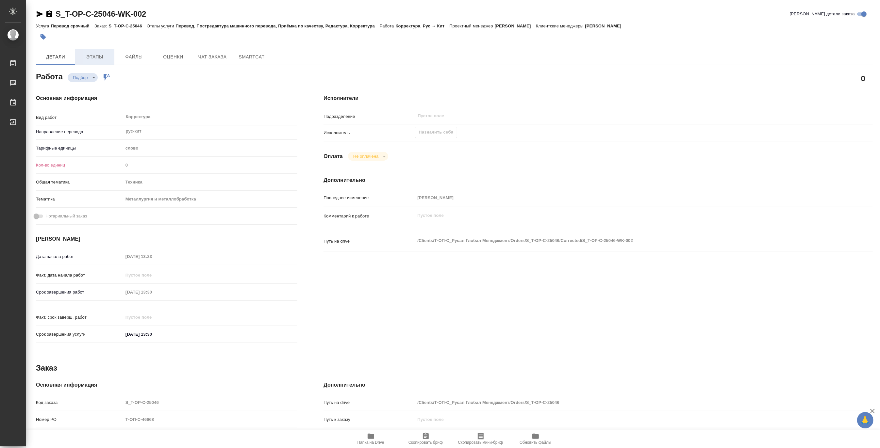
type textarea "x"
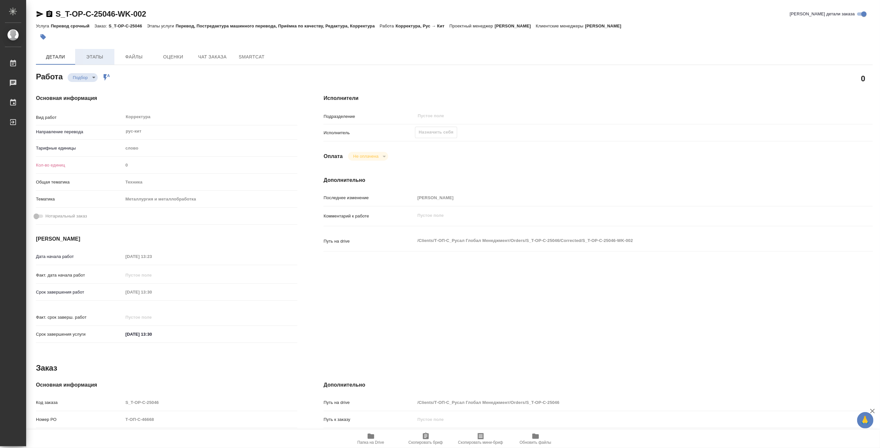
click at [97, 54] on span "Этапы" at bounding box center [94, 57] width 31 height 8
type textarea "x"
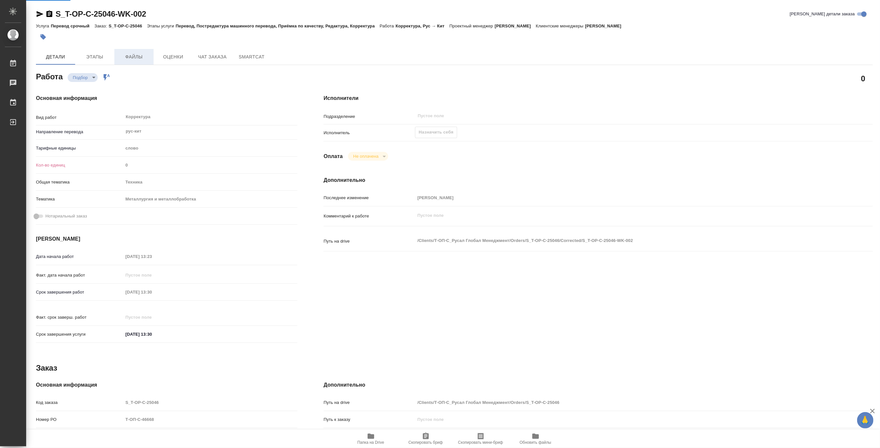
type textarea "x"
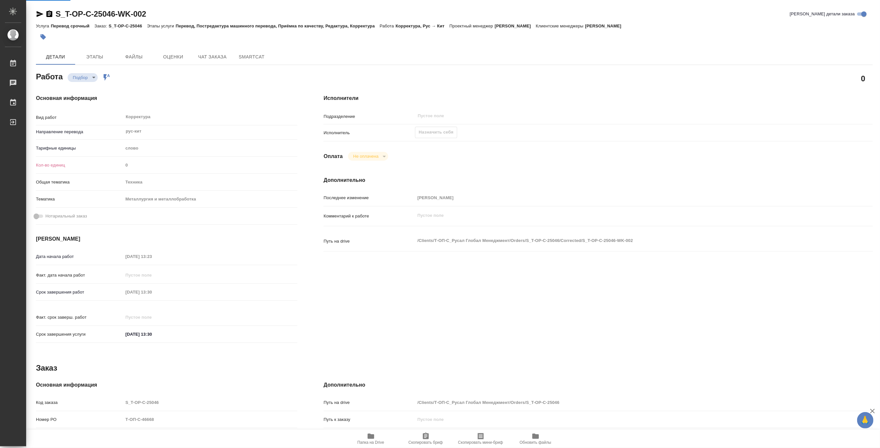
type textarea "x"
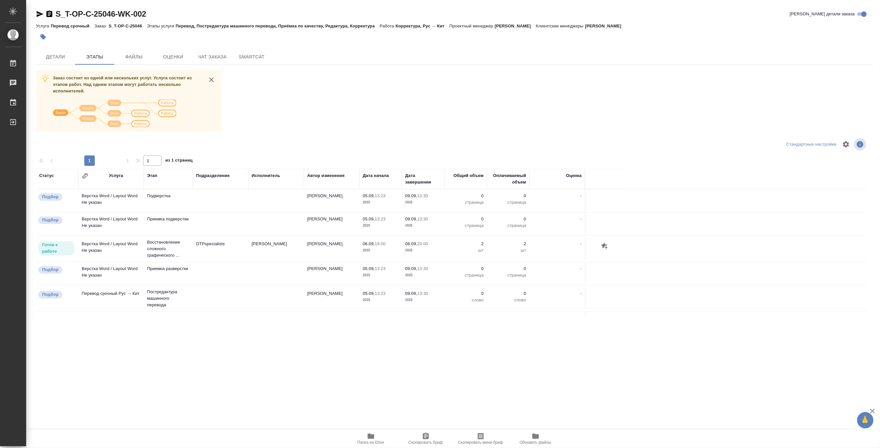
click at [361, 442] on span "Папка на Drive" at bounding box center [371, 443] width 27 height 5
